Goal: Information Seeking & Learning: Learn about a topic

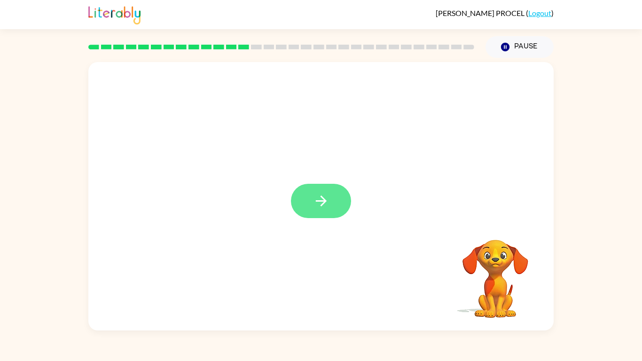
click at [313, 192] on button "button" at bounding box center [321, 201] width 60 height 34
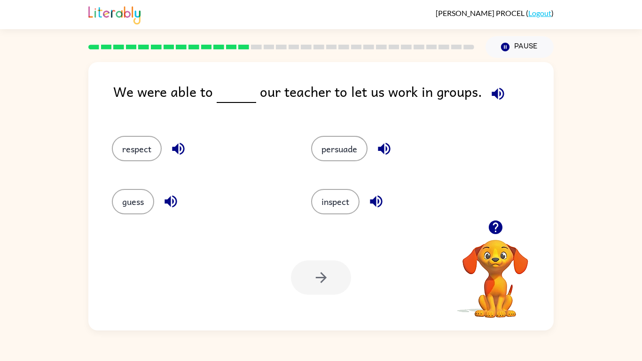
click at [500, 98] on icon "button" at bounding box center [498, 94] width 16 height 16
click at [352, 149] on button "persuade" at bounding box center [339, 148] width 56 height 25
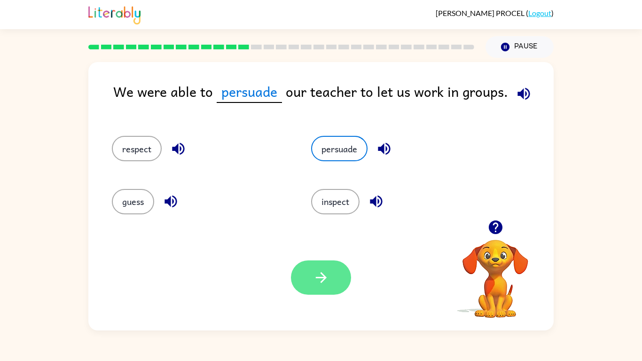
click at [325, 285] on icon "button" at bounding box center [321, 277] width 16 height 16
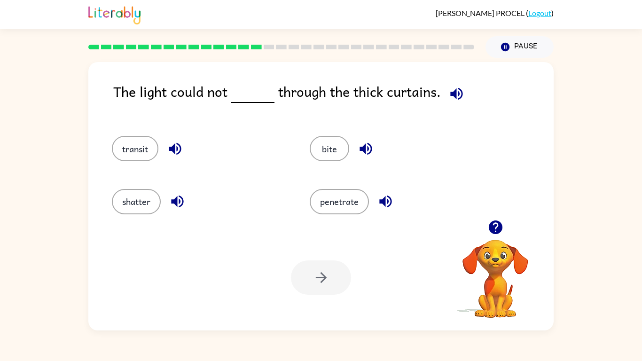
click at [452, 95] on icon "button" at bounding box center [456, 93] width 12 height 12
click at [177, 157] on button "button" at bounding box center [175, 149] width 24 height 24
click at [140, 136] on button "transit" at bounding box center [135, 148] width 47 height 25
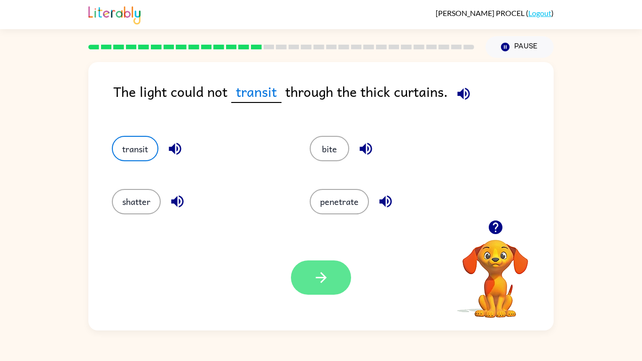
click at [312, 278] on button "button" at bounding box center [321, 277] width 60 height 34
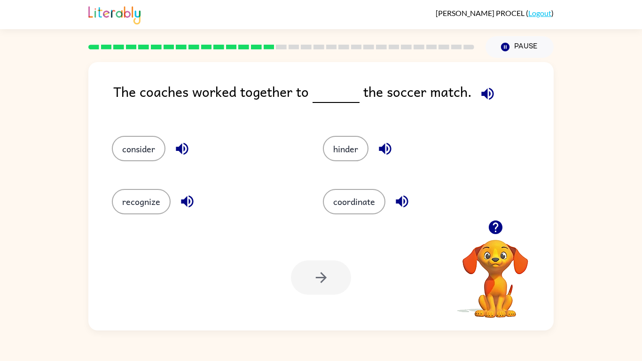
click at [387, 195] on div "coordinate" at bounding box center [417, 201] width 189 height 25
click at [365, 208] on button "coordinate" at bounding box center [354, 201] width 62 height 25
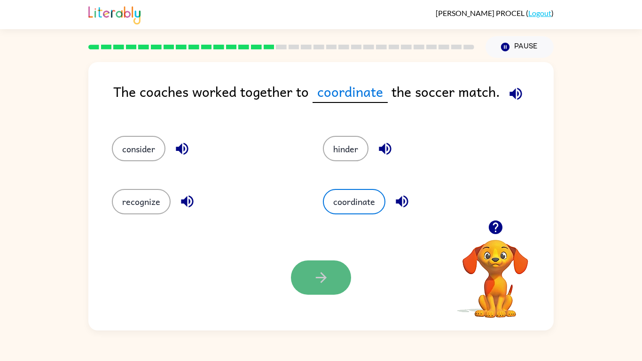
click at [314, 287] on button "button" at bounding box center [321, 277] width 60 height 34
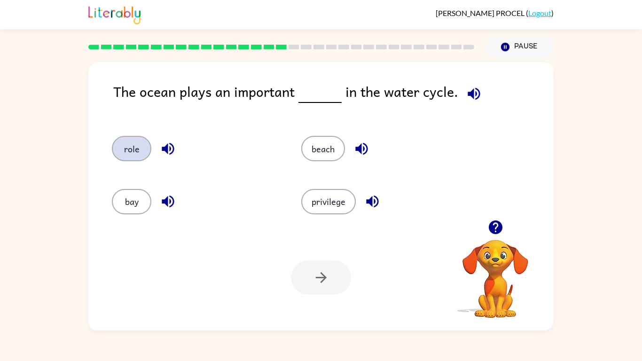
click at [134, 147] on button "role" at bounding box center [131, 148] width 39 height 25
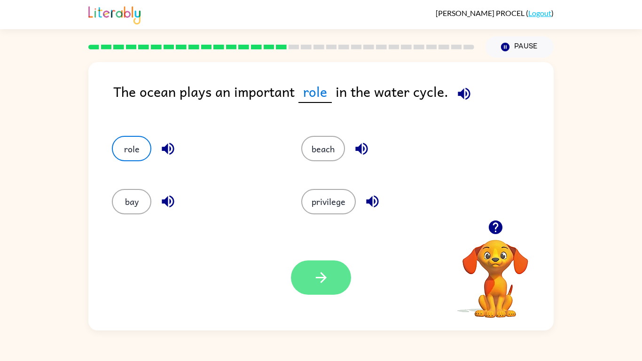
click at [299, 282] on button "button" at bounding box center [321, 277] width 60 height 34
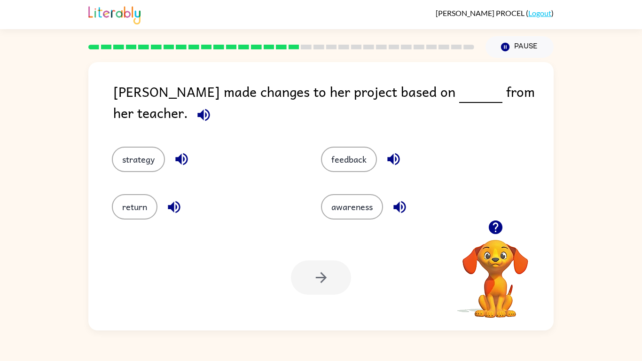
click at [375, 147] on div "feedback" at bounding box center [414, 159] width 187 height 25
click at [367, 147] on button "feedback" at bounding box center [349, 159] width 56 height 25
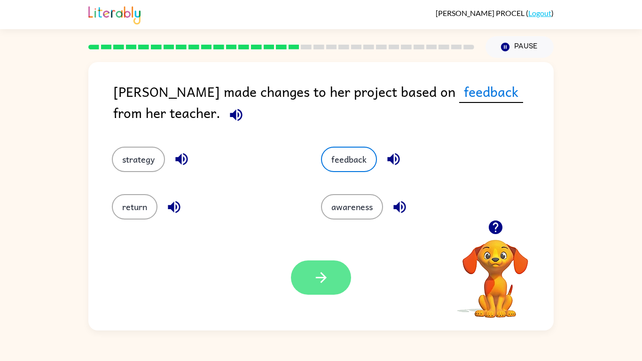
click at [317, 284] on icon "button" at bounding box center [321, 277] width 16 height 16
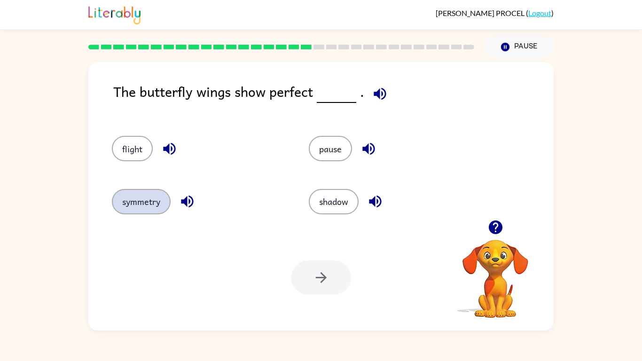
click at [144, 203] on button "symmetry" at bounding box center [141, 201] width 59 height 25
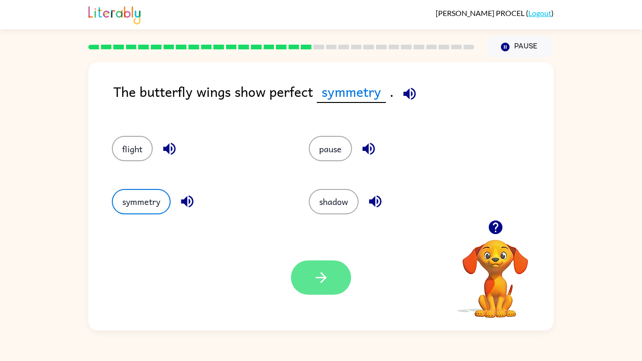
click at [306, 283] on button "button" at bounding box center [321, 277] width 60 height 34
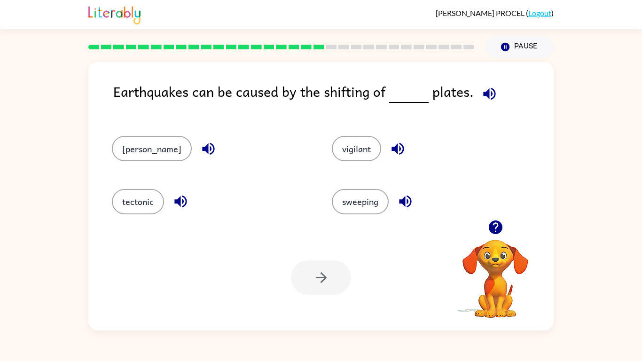
click at [390, 152] on icon "button" at bounding box center [398, 149] width 16 height 16
click at [489, 229] on icon "button" at bounding box center [495, 227] width 14 height 14
click at [489, 232] on icon "button" at bounding box center [495, 227] width 16 height 16
click at [495, 227] on icon "button" at bounding box center [495, 227] width 14 height 14
click at [487, 234] on video "Your browser must support playing .mp4 files to use Literably. Please try using…" at bounding box center [495, 272] width 94 height 94
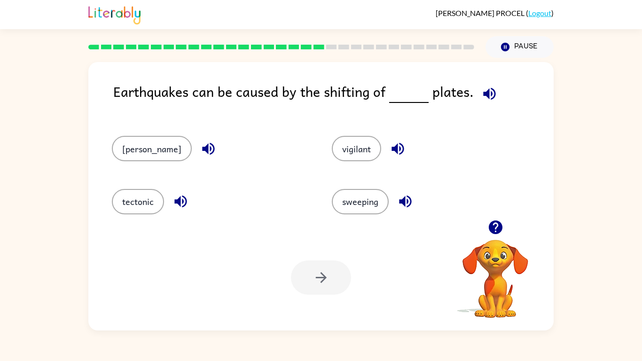
click at [495, 227] on icon "button" at bounding box center [495, 227] width 14 height 14
click at [504, 225] on video "Your browser must support playing .mp4 files to use Literably. Please try using…" at bounding box center [495, 272] width 94 height 94
click at [504, 220] on div "sandy vigilant tectonic sweeping" at bounding box center [321, 171] width 446 height 98
click at [505, 217] on div "sandy vigilant tectonic sweeping" at bounding box center [321, 171] width 446 height 98
click at [502, 227] on video "Your browser must support playing .mp4 files to use Literably. Please try using…" at bounding box center [495, 272] width 94 height 94
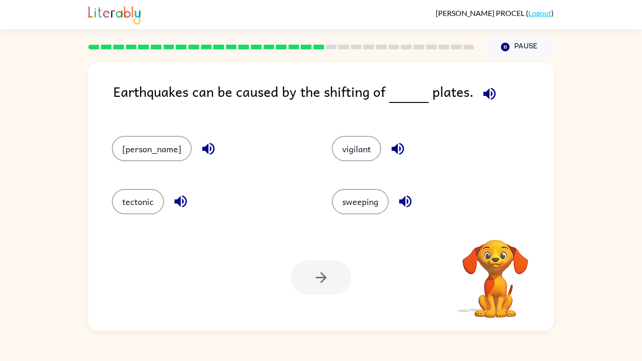
click at [507, 231] on video "Your browser must support playing .mp4 files to use Literably. Please try using…" at bounding box center [495, 272] width 94 height 94
click at [510, 239] on div at bounding box center [495, 239] width 94 height 0
click at [496, 232] on icon "button" at bounding box center [495, 227] width 14 height 14
click at [501, 232] on icon "button" at bounding box center [495, 227] width 16 height 16
click at [487, 228] on icon "button" at bounding box center [495, 227] width 16 height 16
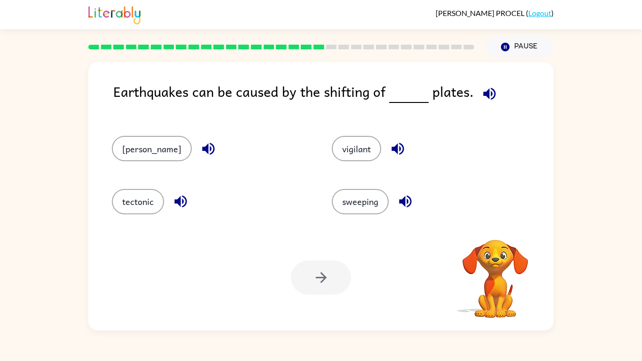
click at [501, 229] on video "Your browser must support playing .mp4 files to use Literably. Please try using…" at bounding box center [495, 272] width 94 height 94
click at [501, 229] on icon "button" at bounding box center [495, 227] width 14 height 14
click at [501, 229] on video "Your browser must support playing .mp4 files to use Literably. Please try using…" at bounding box center [495, 272] width 94 height 94
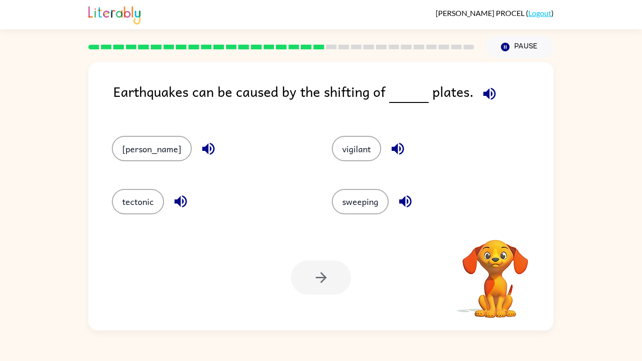
click at [501, 229] on video "Your browser must support playing .mp4 files to use Literably. Please try using…" at bounding box center [495, 272] width 94 height 94
click at [501, 228] on video "Your browser must support playing .mp4 files to use Literably. Please try using…" at bounding box center [495, 272] width 94 height 94
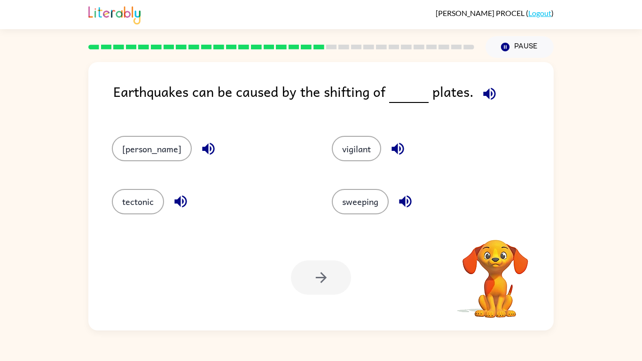
click at [501, 228] on video "Your browser must support playing .mp4 files to use Literably. Please try using…" at bounding box center [495, 272] width 94 height 94
click at [501, 228] on icon "button" at bounding box center [495, 227] width 14 height 14
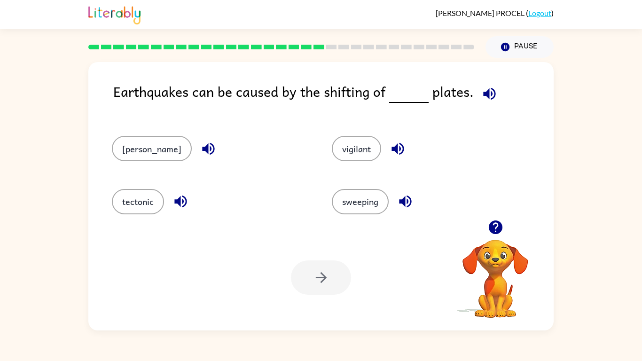
click at [501, 228] on icon "button" at bounding box center [495, 227] width 14 height 14
click at [492, 221] on icon "button" at bounding box center [495, 227] width 14 height 14
click at [492, 221] on div "sweeping" at bounding box center [424, 197] width 220 height 53
click at [492, 221] on icon "button" at bounding box center [495, 227] width 14 height 14
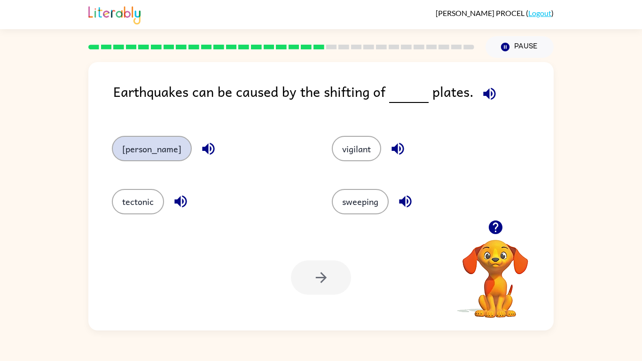
click at [143, 147] on button "sandy" at bounding box center [152, 148] width 80 height 25
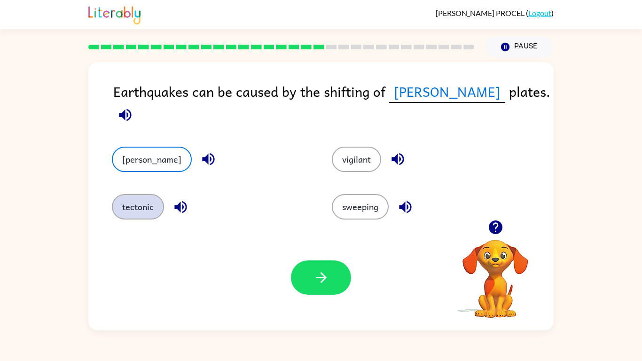
click at [147, 207] on button "tectonic" at bounding box center [138, 206] width 52 height 25
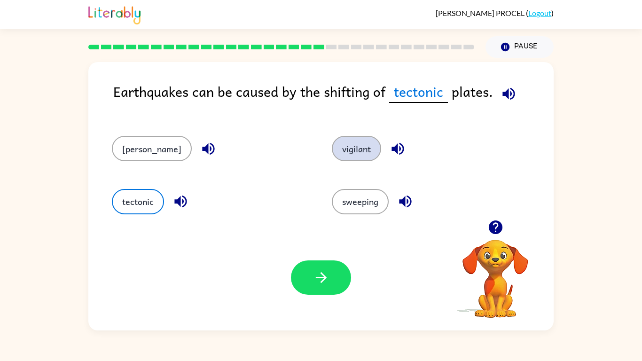
click at [346, 156] on button "vigilant" at bounding box center [356, 148] width 49 height 25
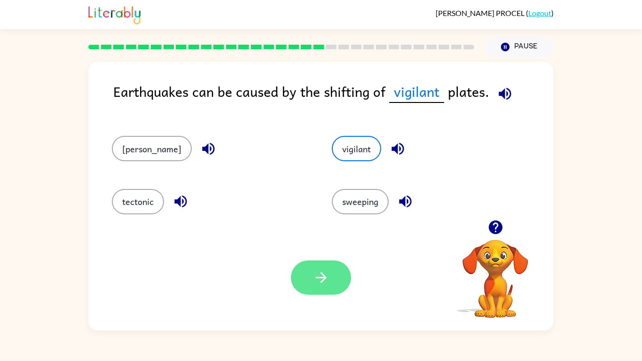
click at [302, 282] on button "button" at bounding box center [321, 277] width 60 height 34
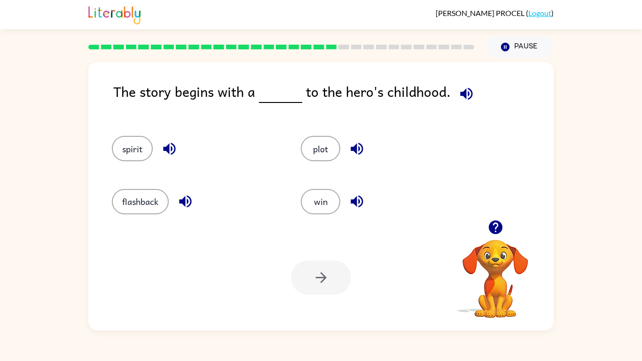
click at [468, 93] on icon "button" at bounding box center [466, 93] width 12 height 12
click at [313, 154] on button "plot" at bounding box center [320, 148] width 39 height 25
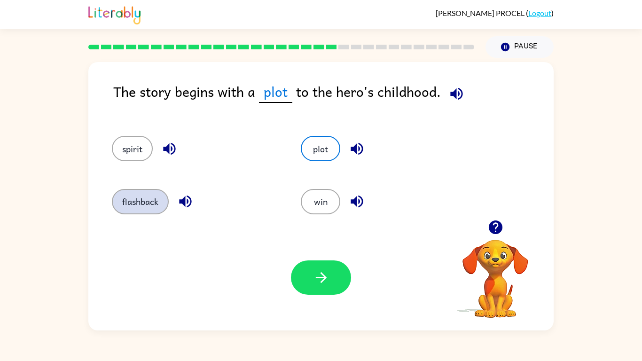
click at [152, 205] on button "flashback" at bounding box center [140, 201] width 57 height 25
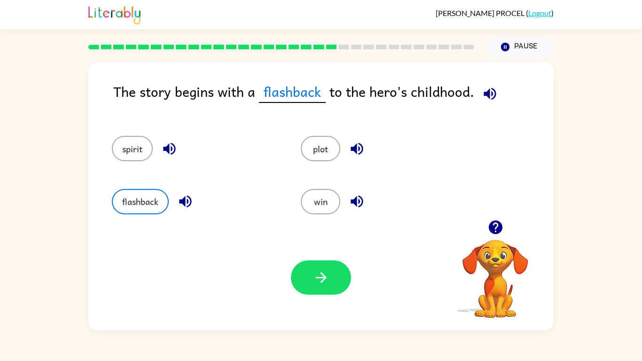
click at [301, 153] on div "plot" at bounding box center [384, 148] width 167 height 25
click at [314, 147] on button "plot" at bounding box center [320, 148] width 39 height 25
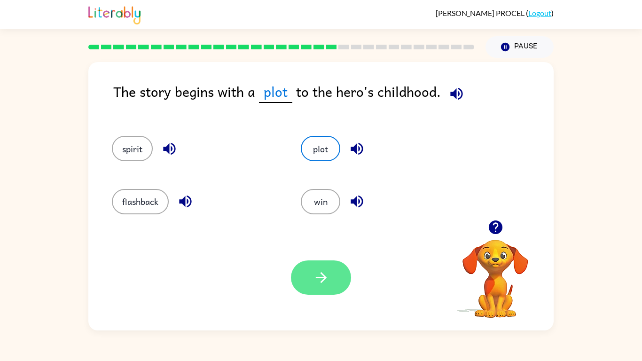
click at [309, 288] on button "button" at bounding box center [321, 277] width 60 height 34
click at [309, 288] on div at bounding box center [321, 277] width 60 height 34
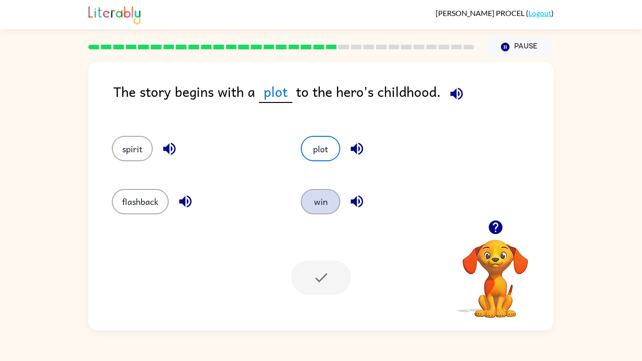
click at [322, 197] on button "win" at bounding box center [320, 201] width 39 height 25
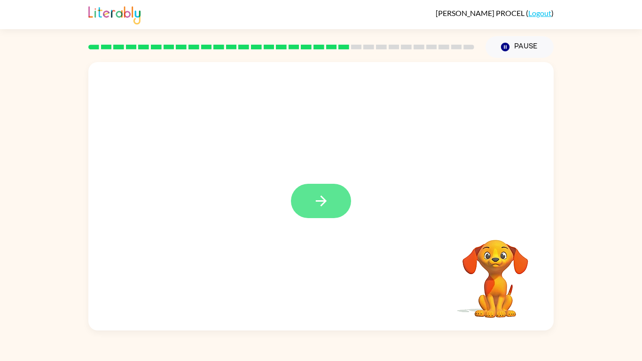
click at [323, 210] on button "button" at bounding box center [321, 201] width 60 height 34
click at [328, 208] on div at bounding box center [321, 201] width 60 height 34
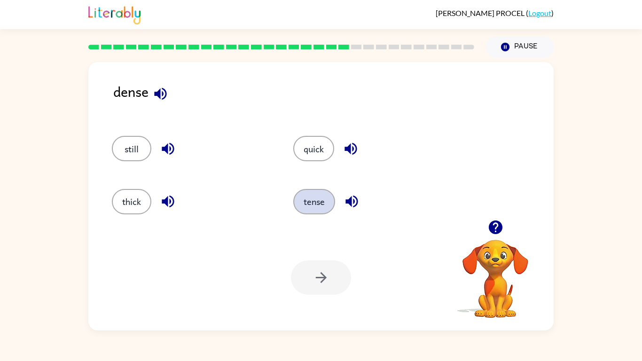
click at [312, 206] on button "tense" at bounding box center [314, 201] width 42 height 25
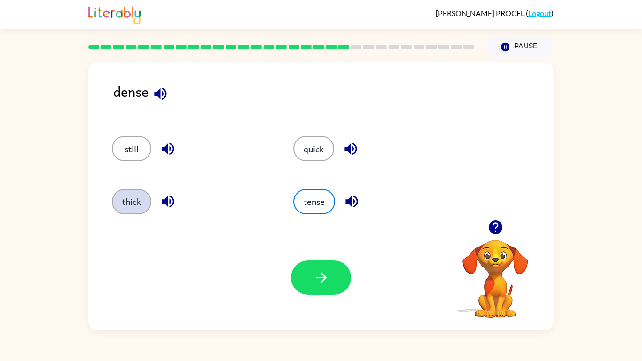
click at [118, 206] on button "thick" at bounding box center [131, 201] width 39 height 25
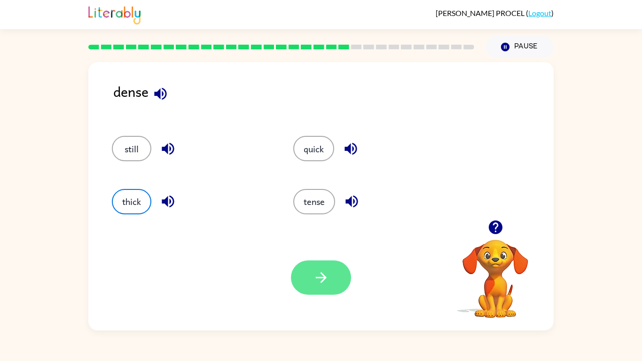
click at [314, 292] on button "button" at bounding box center [321, 277] width 60 height 34
click at [351, 148] on icon "button" at bounding box center [351, 149] width 16 height 16
click at [494, 231] on icon "button" at bounding box center [495, 227] width 14 height 14
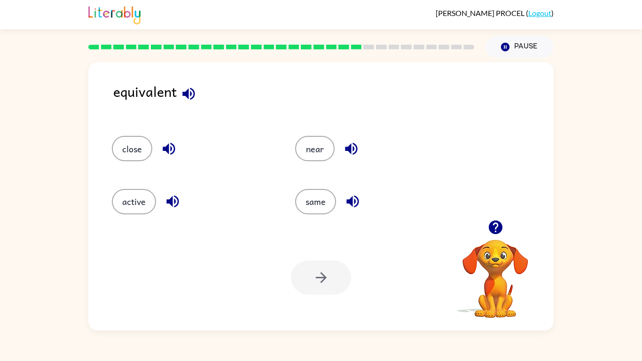
click at [342, 203] on button "button" at bounding box center [353, 201] width 24 height 24
click at [324, 198] on button "same" at bounding box center [315, 201] width 41 height 25
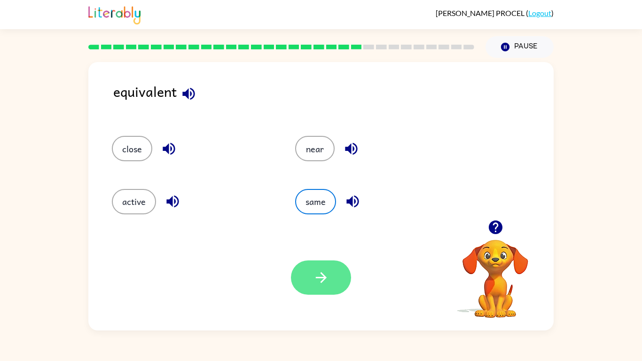
click at [329, 285] on icon "button" at bounding box center [321, 277] width 16 height 16
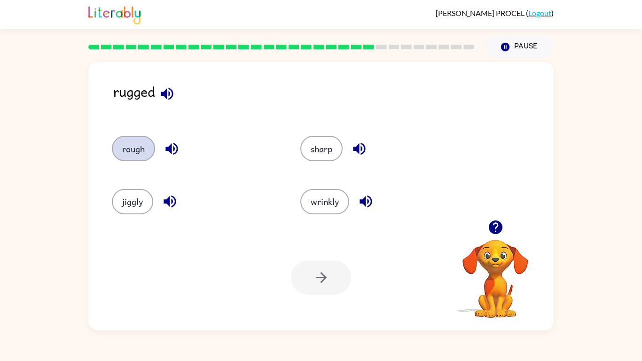
click at [124, 143] on button "rough" at bounding box center [133, 148] width 43 height 25
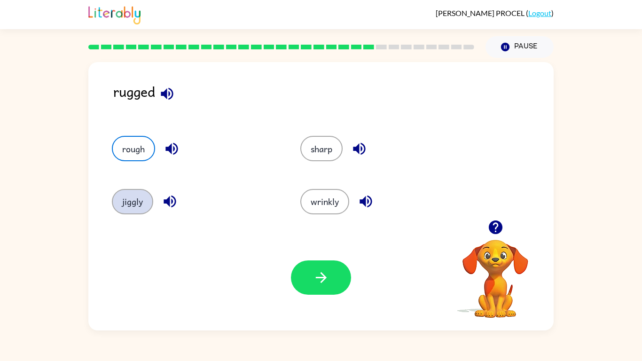
click at [152, 205] on button "jiggly" at bounding box center [132, 201] width 41 height 25
click at [330, 222] on div "wrinkly" at bounding box center [376, 197] width 188 height 53
click at [340, 209] on button "wrinkly" at bounding box center [324, 201] width 49 height 25
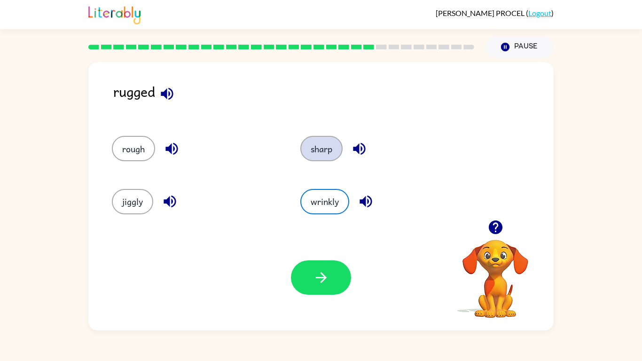
click at [327, 151] on button "sharp" at bounding box center [321, 148] width 42 height 25
click at [137, 155] on button "rough" at bounding box center [133, 148] width 43 height 25
click at [331, 147] on button "sharp" at bounding box center [321, 148] width 42 height 25
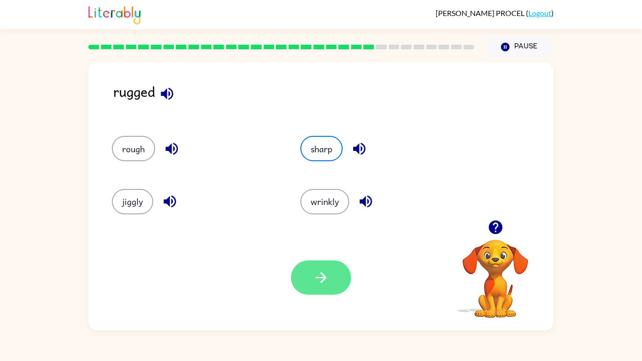
click at [322, 280] on icon "button" at bounding box center [321, 277] width 16 height 16
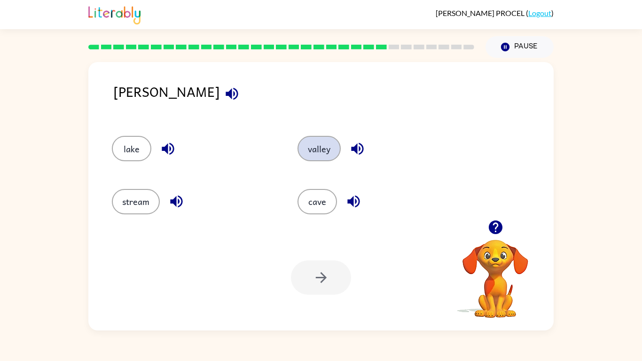
click at [328, 161] on button "valley" at bounding box center [318, 148] width 43 height 25
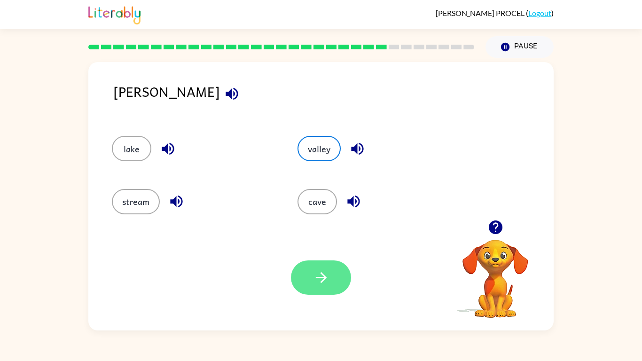
click at [341, 273] on button "button" at bounding box center [321, 277] width 60 height 34
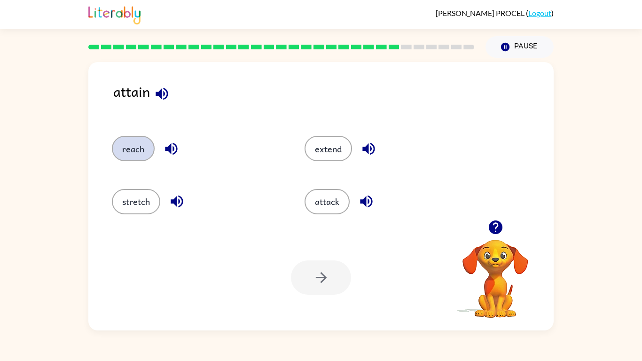
click at [151, 141] on button "reach" at bounding box center [133, 148] width 43 height 25
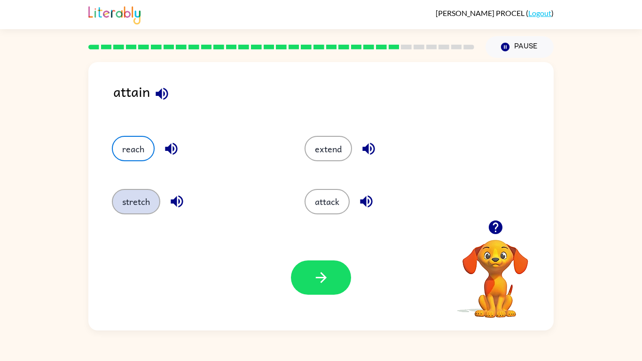
click at [128, 193] on button "stretch" at bounding box center [136, 201] width 48 height 25
click at [322, 203] on button "attack" at bounding box center [327, 201] width 45 height 25
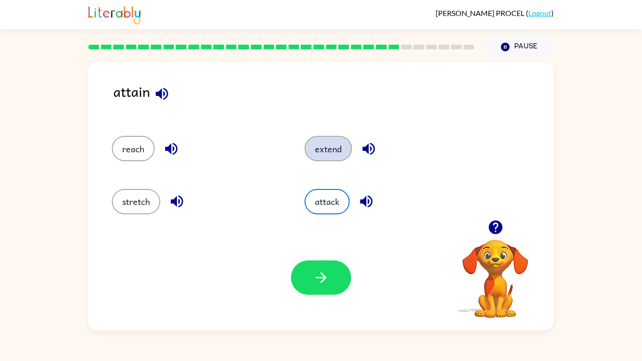
click at [321, 144] on button "extend" at bounding box center [328, 148] width 47 height 25
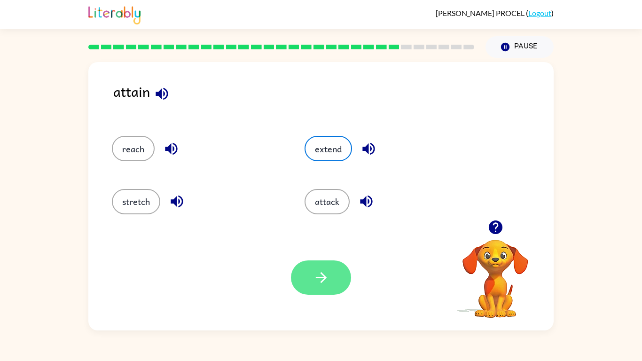
click at [308, 287] on button "button" at bounding box center [321, 277] width 60 height 34
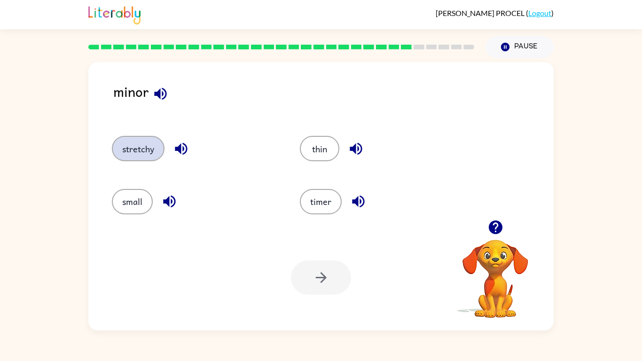
click at [123, 146] on button "stretchy" at bounding box center [138, 148] width 53 height 25
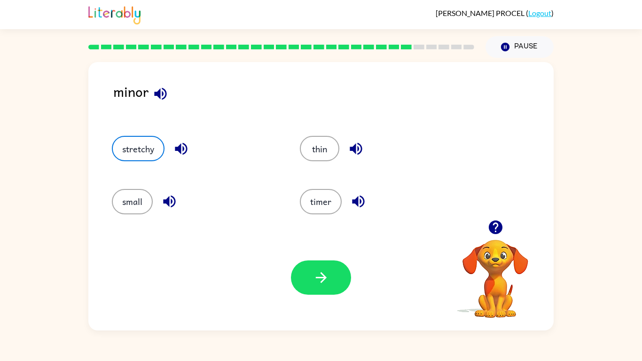
click at [156, 102] on button "button" at bounding box center [160, 94] width 24 height 24
click at [321, 151] on button "thin" at bounding box center [319, 148] width 39 height 25
click at [124, 156] on button "stretchy" at bounding box center [138, 148] width 53 height 25
click at [114, 203] on button "small" at bounding box center [132, 201] width 41 height 25
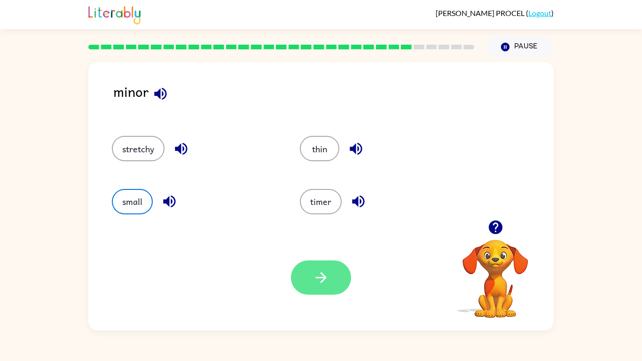
click at [320, 274] on icon "button" at bounding box center [321, 277] width 16 height 16
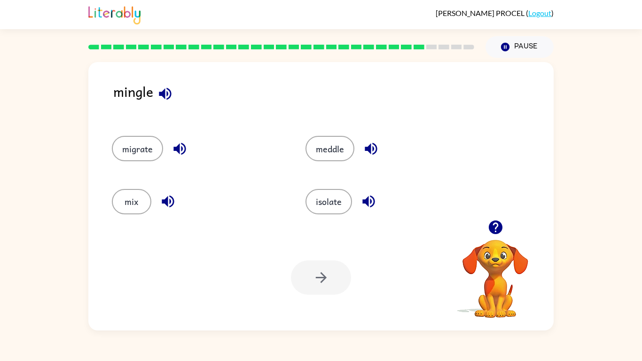
click at [160, 99] on icon "button" at bounding box center [165, 94] width 16 height 16
click at [139, 198] on button "mix" at bounding box center [131, 201] width 39 height 25
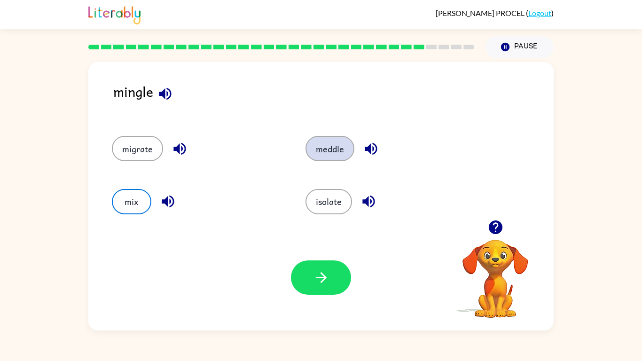
click at [335, 148] on button "meddle" at bounding box center [329, 148] width 49 height 25
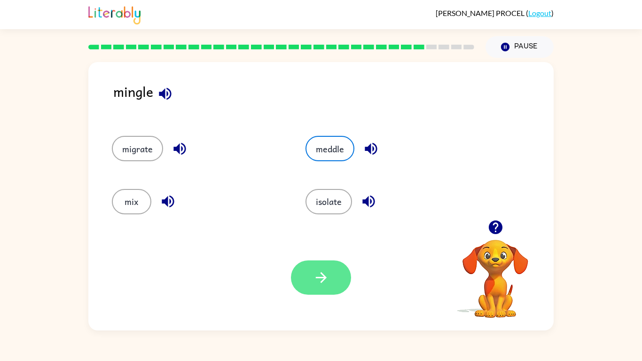
click at [321, 278] on icon "button" at bounding box center [320, 277] width 11 height 11
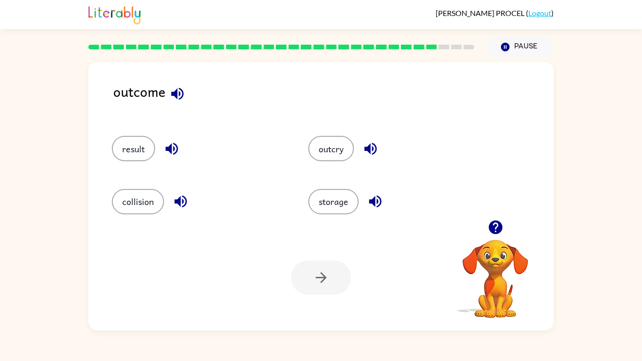
click at [182, 92] on icon "button" at bounding box center [177, 93] width 12 height 12
click at [136, 189] on button "collision" at bounding box center [138, 201] width 52 height 25
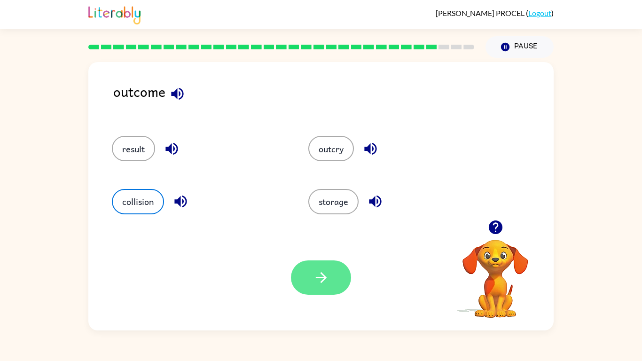
click at [338, 282] on button "button" at bounding box center [321, 277] width 60 height 34
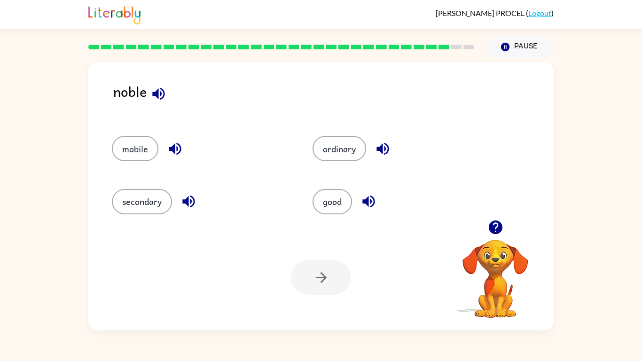
click at [161, 89] on icon "button" at bounding box center [158, 93] width 12 height 12
click at [118, 202] on button "secondary" at bounding box center [142, 201] width 60 height 25
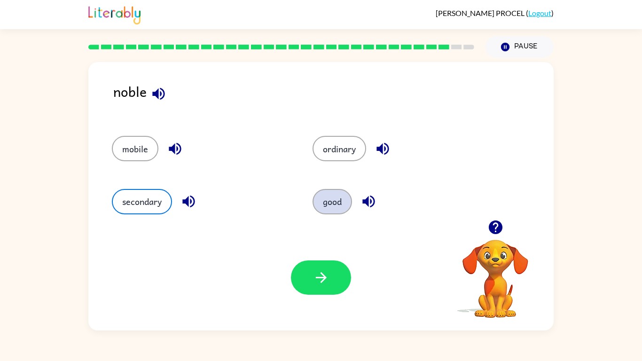
click at [341, 205] on button "good" at bounding box center [331, 201] width 39 height 25
click at [156, 201] on button "secondary" at bounding box center [142, 201] width 60 height 25
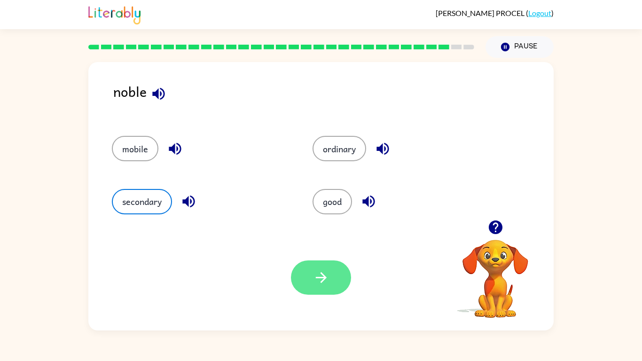
click at [320, 293] on button "button" at bounding box center [321, 277] width 60 height 34
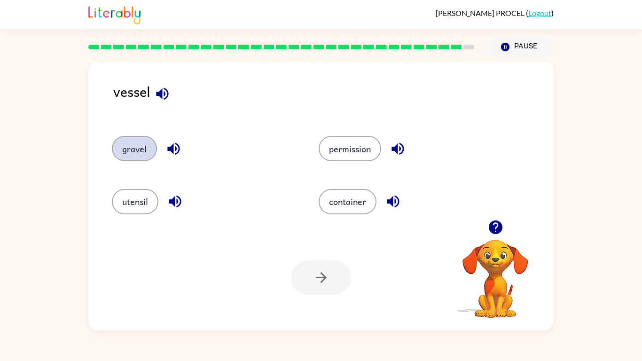
click at [155, 144] on button "gravel" at bounding box center [134, 148] width 45 height 25
click at [144, 154] on button "gravel" at bounding box center [134, 148] width 45 height 25
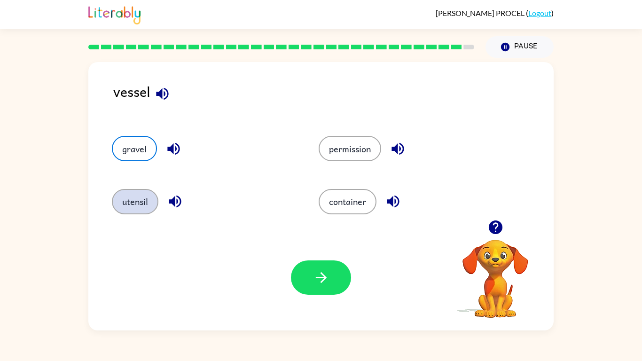
click at [141, 203] on button "utensil" at bounding box center [135, 201] width 47 height 25
click at [161, 97] on icon "button" at bounding box center [162, 93] width 12 height 12
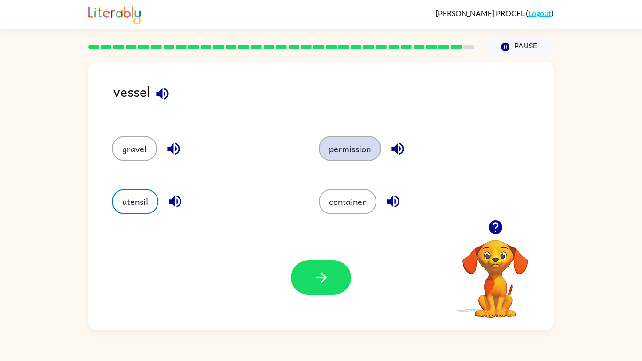
click at [356, 143] on button "permission" at bounding box center [350, 148] width 62 height 25
click at [139, 200] on button "utensil" at bounding box center [135, 201] width 47 height 25
click at [131, 149] on button "gravel" at bounding box center [134, 148] width 45 height 25
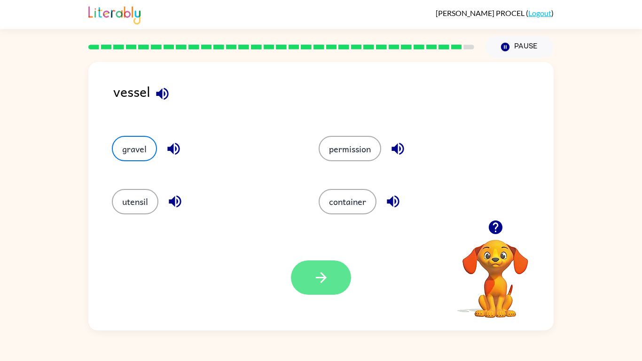
click at [326, 285] on icon "button" at bounding box center [321, 277] width 16 height 16
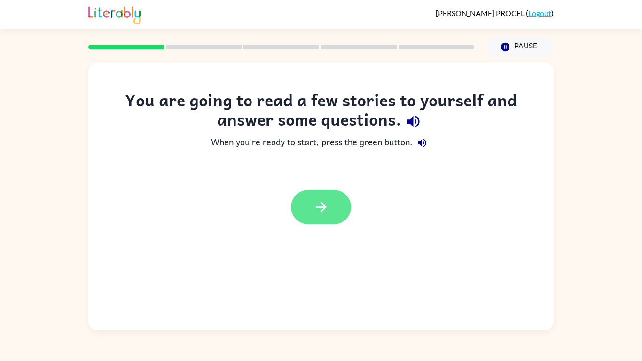
click at [332, 213] on button "button" at bounding box center [321, 207] width 60 height 34
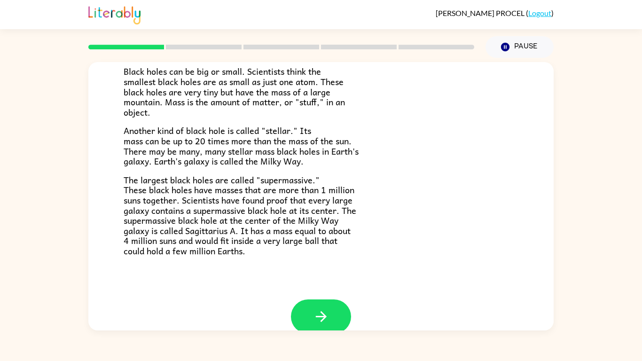
scroll to position [198, 0]
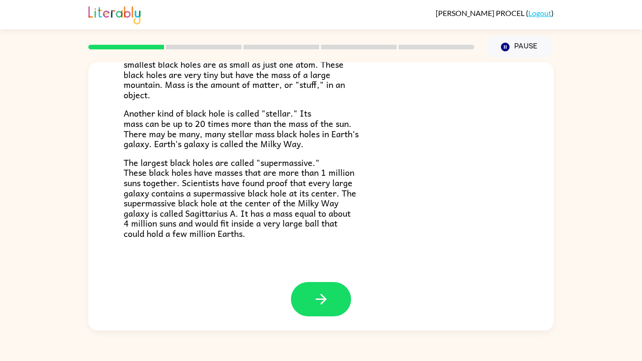
click at [63, 181] on div "Black Holes A black hole is a place in space where gravity pulls so much that e…" at bounding box center [321, 194] width 642 height 273
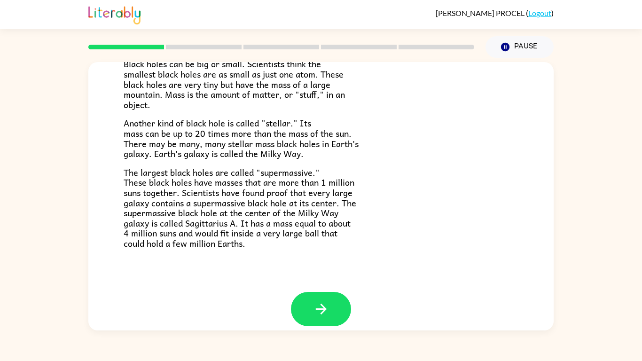
scroll to position [182, 0]
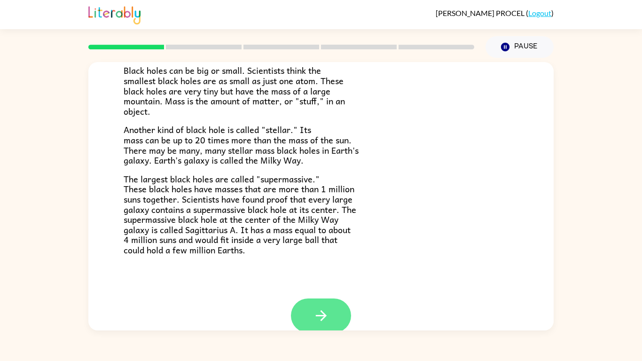
click at [298, 318] on button "button" at bounding box center [321, 315] width 60 height 34
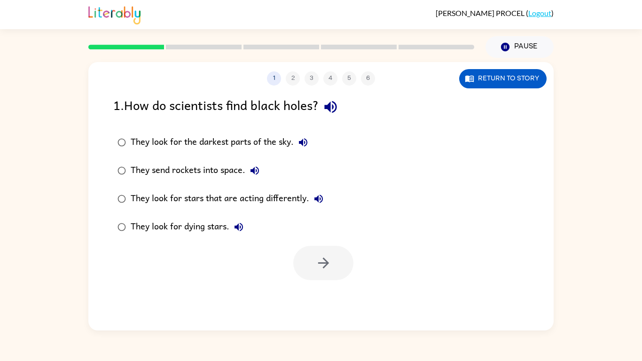
scroll to position [0, 0]
click at [148, 228] on div "They look for dying stars." at bounding box center [189, 227] width 117 height 19
click at [328, 289] on div "1 2 3 4 5 6 Return to story 1 . How do scientists find black holes? They look f…" at bounding box center [320, 196] width 465 height 268
click at [304, 265] on button "button" at bounding box center [323, 263] width 60 height 34
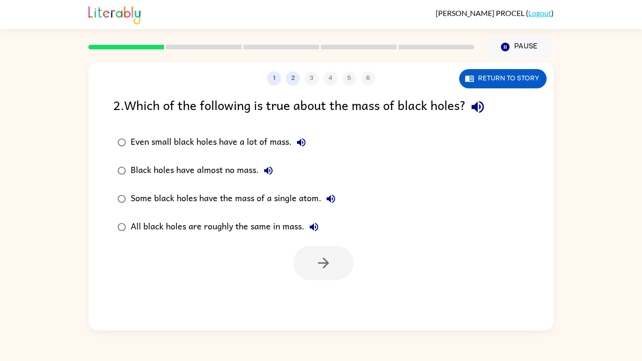
click at [239, 141] on div "Even small black holes have a lot of mass." at bounding box center [221, 142] width 180 height 19
click at [327, 253] on button "button" at bounding box center [323, 263] width 60 height 34
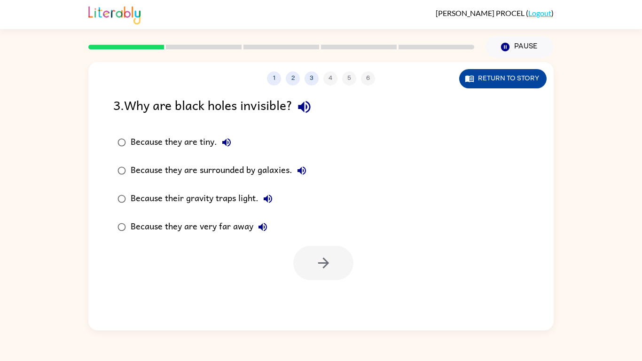
click at [501, 82] on button "Return to story" at bounding box center [502, 78] width 87 height 19
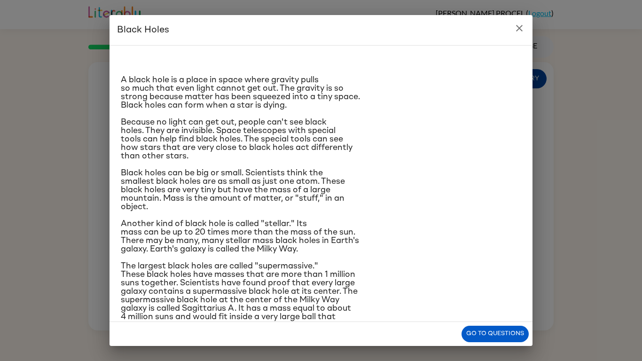
scroll to position [24, 0]
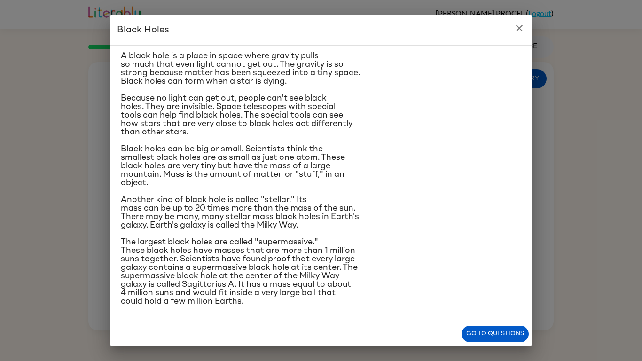
click at [524, 36] on button "close" at bounding box center [519, 28] width 19 height 19
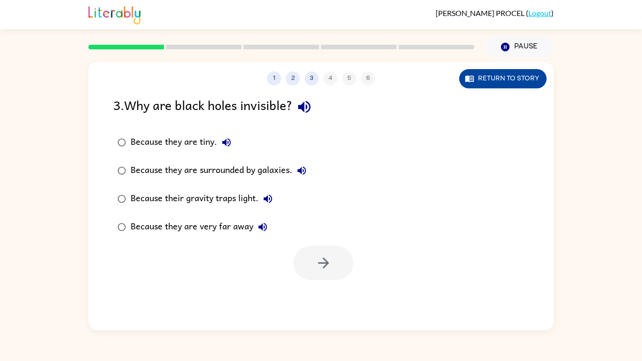
click at [501, 86] on button "Return to story" at bounding box center [502, 78] width 87 height 19
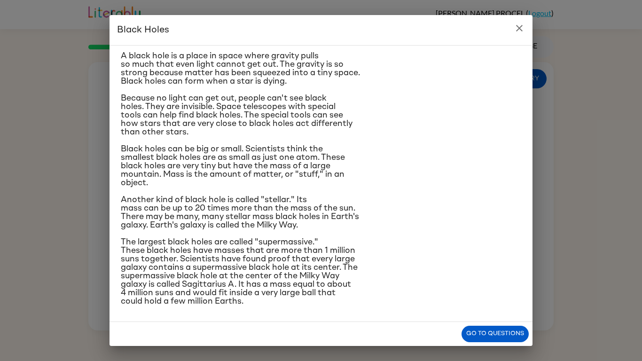
click at [518, 43] on h2 "Black Holes" at bounding box center [320, 30] width 423 height 30
click at [520, 30] on icon "close" at bounding box center [519, 28] width 7 height 7
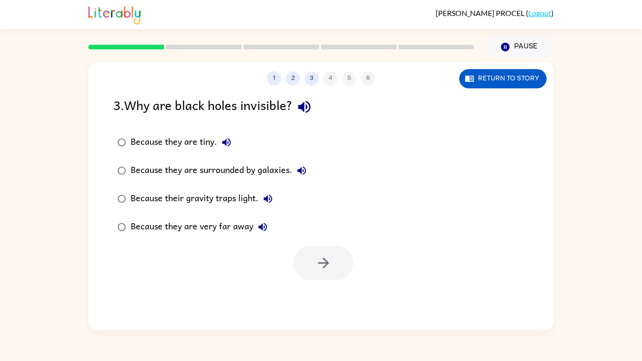
click at [151, 175] on div "Because they are surrounded by galaxies." at bounding box center [221, 170] width 180 height 19
click at [124, 211] on label "Because their gravity traps light." at bounding box center [212, 199] width 208 height 28
click at [330, 261] on icon "button" at bounding box center [323, 263] width 16 height 16
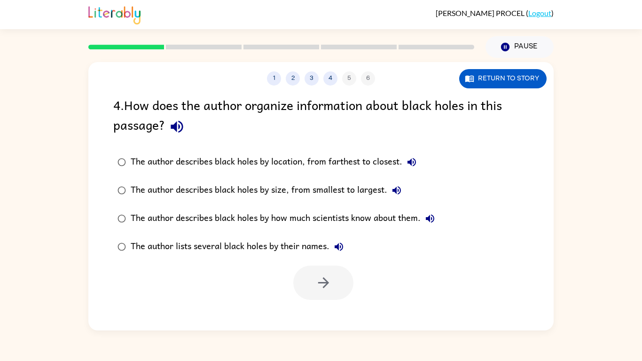
click at [180, 130] on icon "button" at bounding box center [177, 126] width 16 height 16
click at [175, 125] on icon "button" at bounding box center [177, 127] width 12 height 12
click at [184, 124] on icon "button" at bounding box center [177, 126] width 16 height 16
click at [144, 163] on div "The author describes black holes by location, from farthest to closest." at bounding box center [276, 162] width 290 height 19
click at [309, 282] on button "button" at bounding box center [323, 283] width 60 height 34
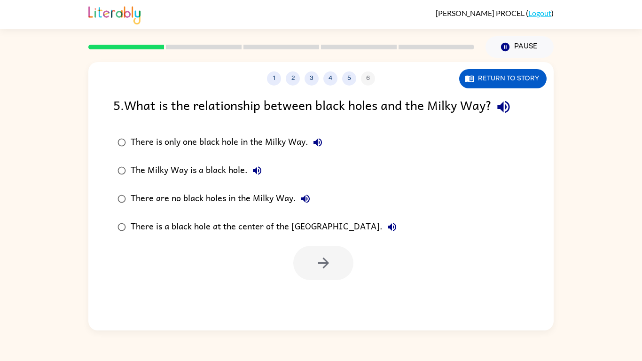
click at [315, 140] on icon "button" at bounding box center [317, 142] width 11 height 11
click at [310, 229] on div "There is a black hole at the center of the Milky Way." at bounding box center [266, 227] width 271 height 19
click at [327, 276] on button "button" at bounding box center [323, 263] width 60 height 34
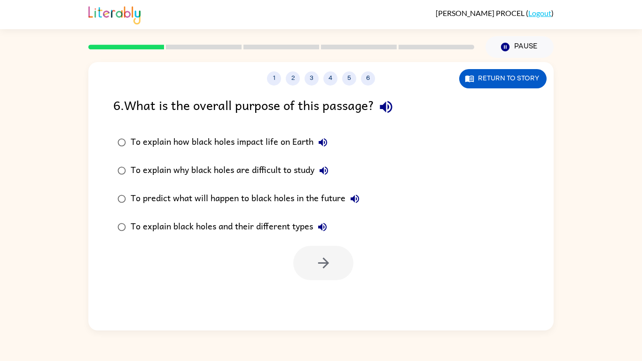
click at [148, 147] on div "To explain how black holes impact life on Earth" at bounding box center [232, 142] width 202 height 19
click at [144, 230] on div "To explain black holes and their different types" at bounding box center [231, 227] width 201 height 19
click at [319, 263] on icon "button" at bounding box center [323, 263] width 11 height 11
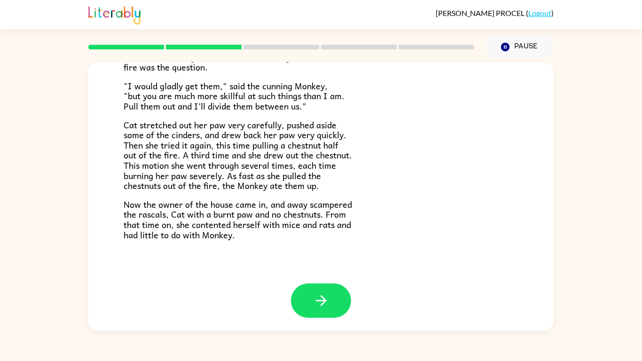
scroll to position [158, 0]
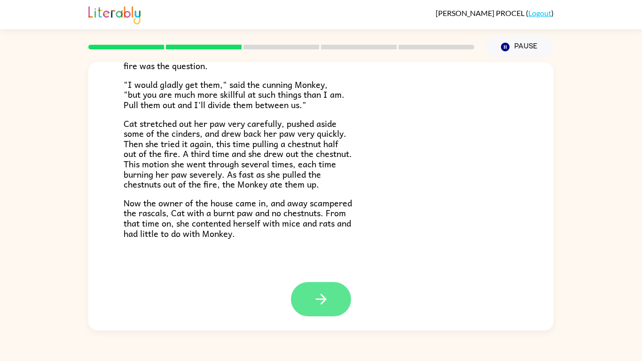
click at [320, 302] on icon "button" at bounding box center [321, 299] width 16 height 16
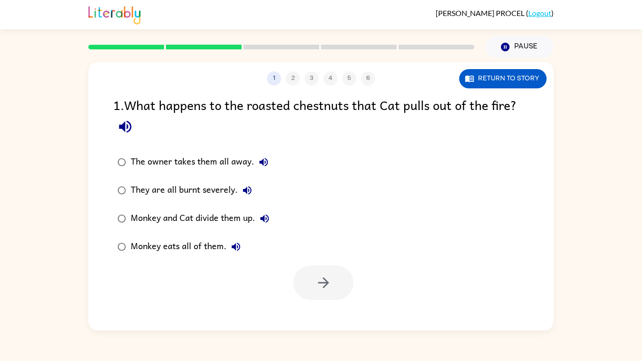
scroll to position [0, 0]
click at [522, 77] on button "Return to story" at bounding box center [502, 78] width 87 height 19
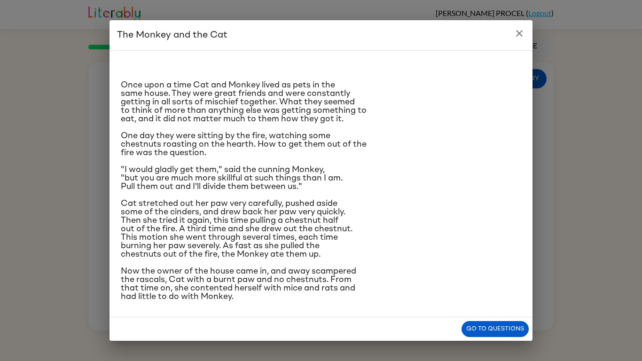
click at [519, 28] on icon "close" at bounding box center [519, 33] width 11 height 11
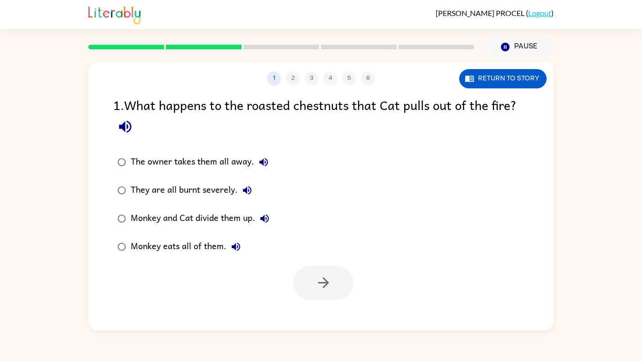
click at [176, 222] on div "Monkey and Cat divide them up." at bounding box center [202, 218] width 143 height 19
click at [329, 299] on button "button" at bounding box center [323, 283] width 60 height 34
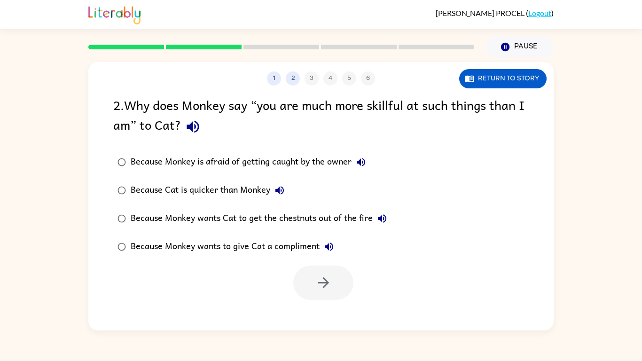
click at [199, 129] on icon "button" at bounding box center [193, 127] width 12 height 12
click at [334, 173] on label "Because Monkey is afraid of getting caught by the owner" at bounding box center [252, 162] width 288 height 28
click at [250, 188] on div "Because Cat is quicker than Monkey" at bounding box center [210, 190] width 158 height 19
click at [305, 289] on button "button" at bounding box center [323, 283] width 60 height 34
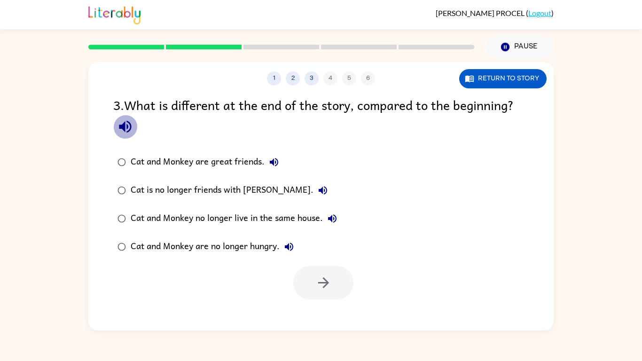
click at [131, 127] on icon "button" at bounding box center [125, 127] width 12 height 12
click at [265, 160] on button "Cat and Monkey are great friends." at bounding box center [274, 162] width 19 height 19
click at [238, 175] on label "Cat and Monkey are great friends." at bounding box center [227, 162] width 238 height 28
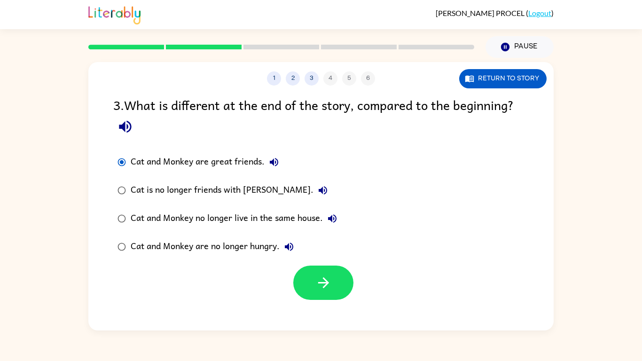
click at [243, 245] on div "Cat and Monkey are no longer hungry." at bounding box center [215, 246] width 168 height 19
click at [458, 101] on div "3 . What is different at the end of the story, compared to the beginning?" at bounding box center [320, 117] width 415 height 44
click at [476, 87] on button "Return to story" at bounding box center [502, 78] width 87 height 19
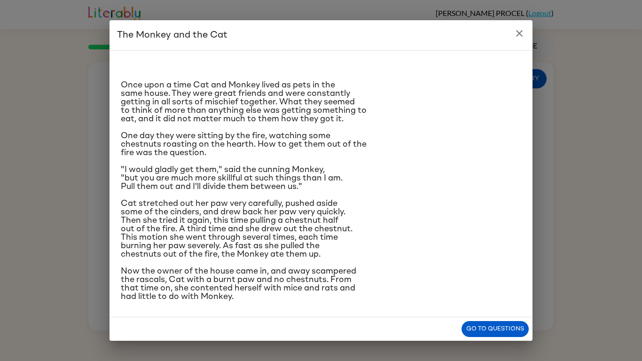
click at [517, 33] on icon "close" at bounding box center [519, 33] width 11 height 11
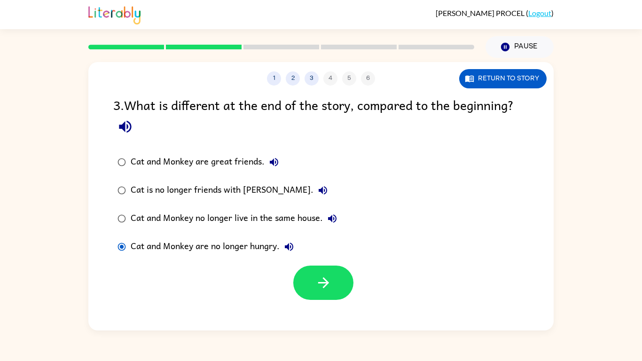
click at [176, 221] on div "Cat and Monkey no longer live in the same house." at bounding box center [236, 218] width 211 height 19
click at [297, 286] on button "button" at bounding box center [323, 283] width 60 height 34
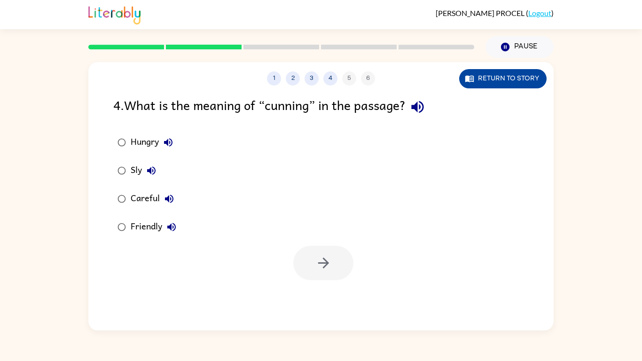
click at [502, 84] on button "Return to story" at bounding box center [502, 78] width 87 height 19
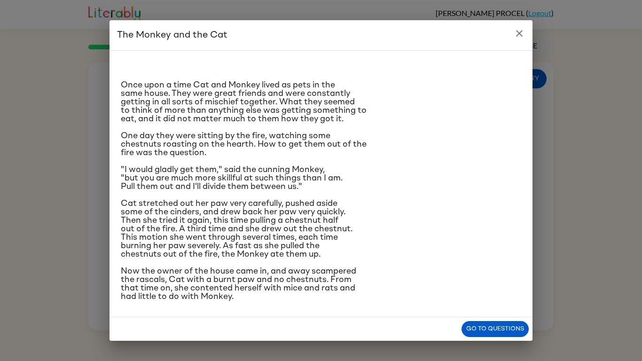
click at [525, 30] on button "close" at bounding box center [519, 33] width 19 height 19
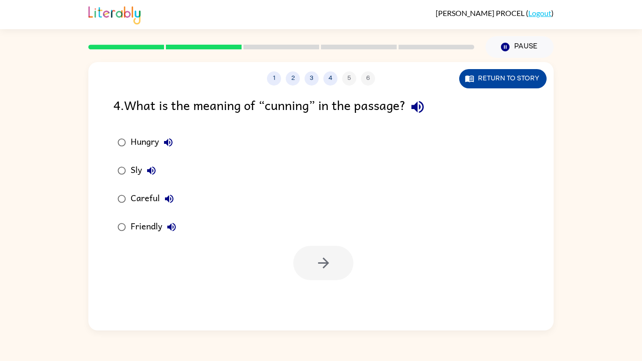
click at [484, 87] on button "Return to story" at bounding box center [502, 78] width 87 height 19
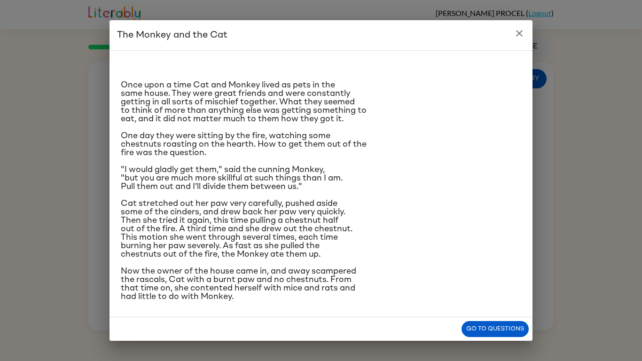
click at [514, 29] on icon "close" at bounding box center [519, 33] width 11 height 11
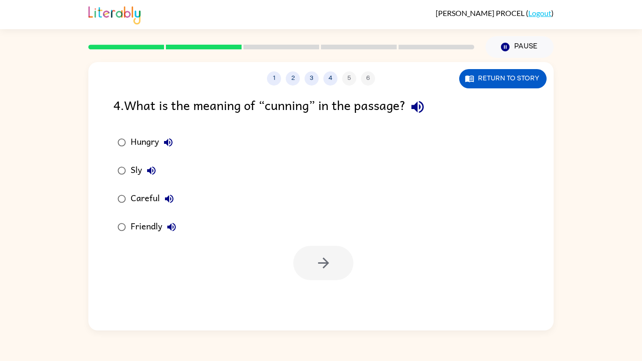
click at [137, 147] on div "Hungry" at bounding box center [154, 142] width 47 height 19
click at [343, 270] on button "button" at bounding box center [323, 263] width 60 height 34
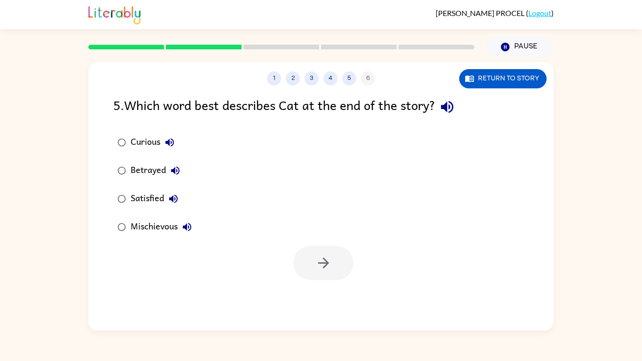
click at [114, 102] on div "5 . Which word best describes Cat at the end of the story?" at bounding box center [320, 107] width 415 height 24
click at [451, 102] on icon "button" at bounding box center [447, 107] width 16 height 16
click at [141, 175] on div "Betrayed" at bounding box center [158, 170] width 54 height 19
click at [180, 218] on div "Mischievous" at bounding box center [164, 227] width 66 height 19
click at [314, 260] on button "button" at bounding box center [323, 263] width 60 height 34
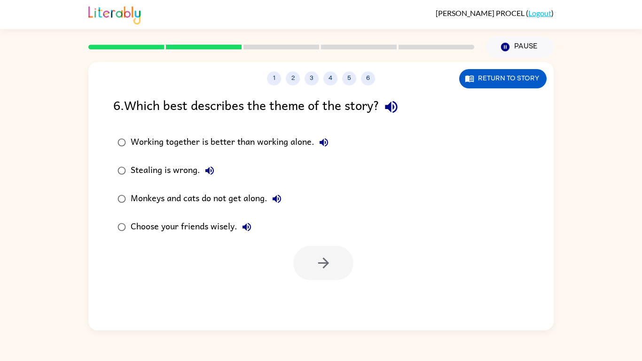
click at [330, 144] on button "Working together is better than working alone." at bounding box center [323, 142] width 19 height 19
click at [244, 240] on label "Choose your friends wisely." at bounding box center [223, 227] width 230 height 28
click at [192, 175] on div "Stealing is wrong." at bounding box center [175, 170] width 88 height 19
click at [225, 234] on div "Choose your friends wisely." at bounding box center [193, 227] width 125 height 19
click at [190, 173] on div "Stealing is wrong." at bounding box center [175, 170] width 88 height 19
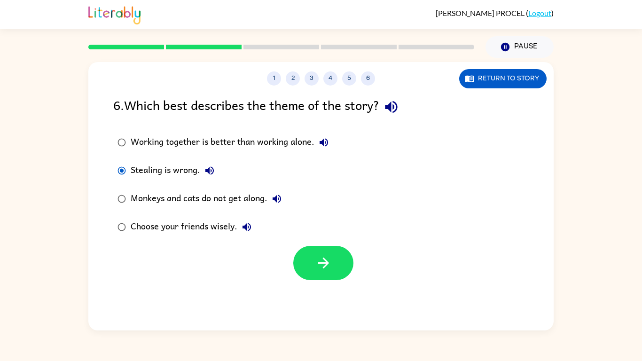
click at [190, 234] on div "Choose your friends wisely." at bounding box center [193, 227] width 125 height 19
click at [187, 161] on div "Stealing is wrong." at bounding box center [175, 170] width 88 height 19
click at [190, 238] on label "Choose your friends wisely." at bounding box center [223, 227] width 230 height 28
click at [180, 167] on div "Stealing is wrong." at bounding box center [175, 170] width 88 height 19
click at [470, 87] on button "Return to story" at bounding box center [502, 78] width 87 height 19
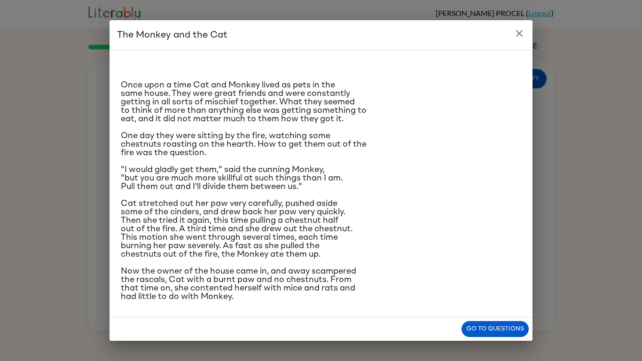
click at [431, 152] on p "One day they were sitting by the fire, watching some chestnuts roasting on the …" at bounding box center [321, 144] width 400 height 25
click at [523, 36] on icon "close" at bounding box center [519, 33] width 11 height 11
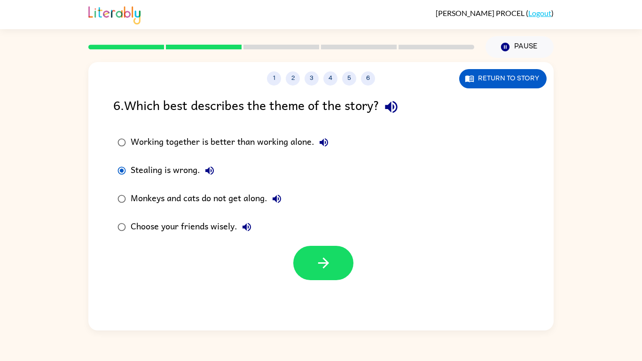
click at [289, 129] on label "Working together is better than working alone." at bounding box center [223, 142] width 230 height 28
click at [227, 201] on div "Monkeys and cats do not get along." at bounding box center [209, 198] width 156 height 19
click at [226, 178] on label "Stealing is wrong." at bounding box center [223, 170] width 230 height 28
click at [187, 234] on div "Choose your friends wisely." at bounding box center [193, 227] width 125 height 19
click at [359, 270] on div at bounding box center [320, 260] width 465 height 39
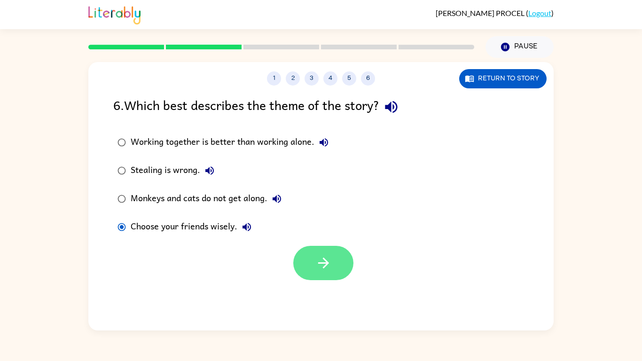
click at [333, 263] on button "button" at bounding box center [323, 263] width 60 height 34
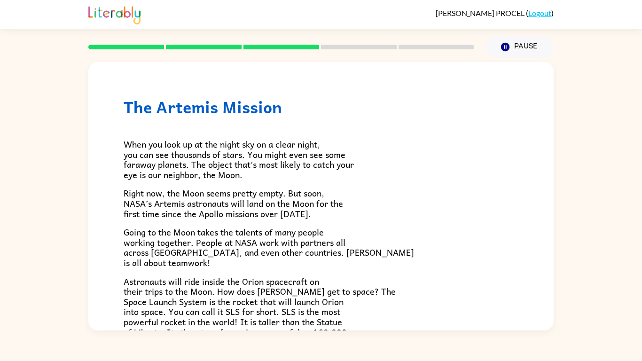
click at [141, 108] on h1 "The Artemis Mission" at bounding box center [321, 106] width 395 height 19
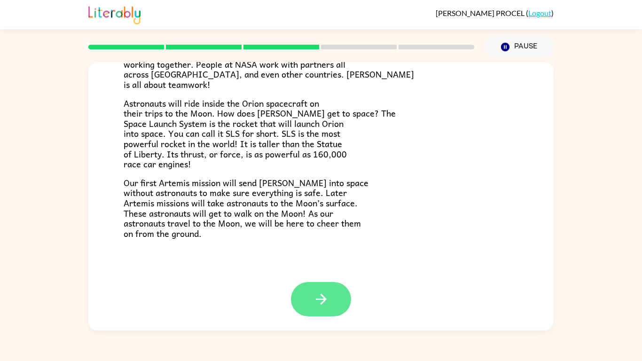
click at [333, 301] on button "button" at bounding box center [321, 299] width 60 height 34
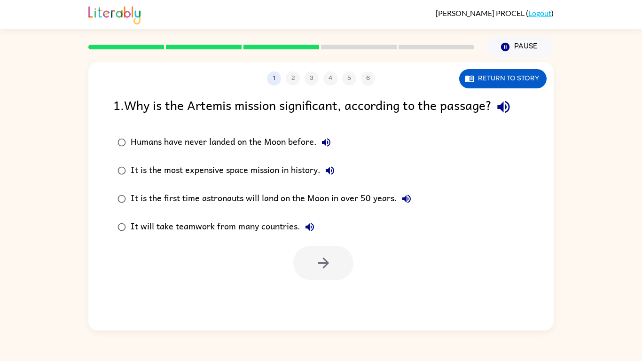
scroll to position [0, 0]
click at [483, 72] on button "Return to story" at bounding box center [502, 78] width 87 height 19
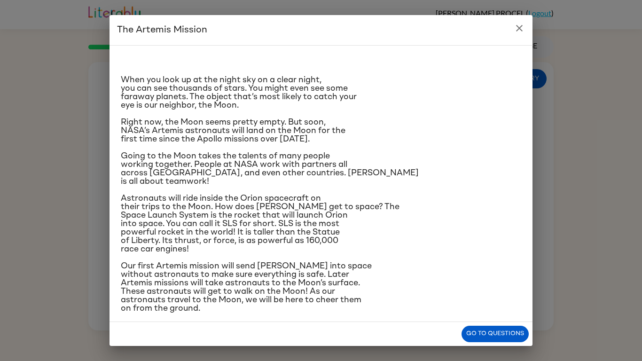
scroll to position [7, 0]
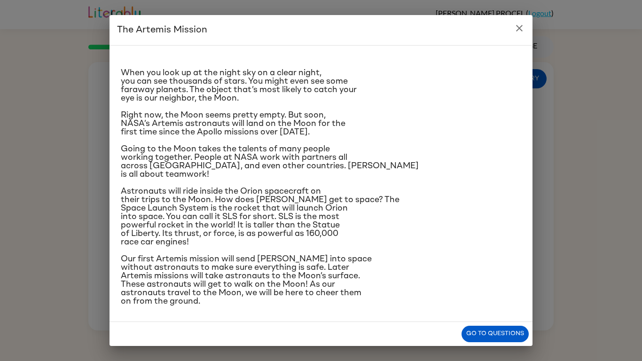
click at [525, 32] on button "close" at bounding box center [519, 28] width 19 height 19
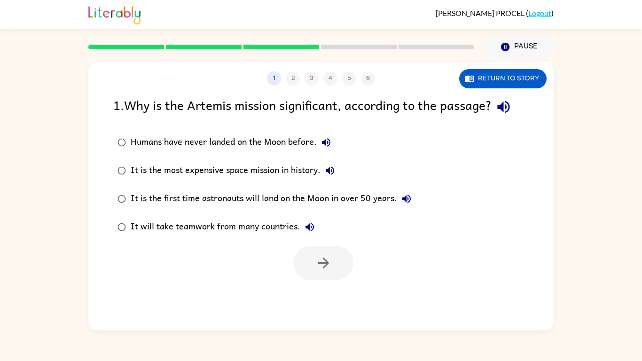
click at [392, 198] on div "It is the first time astronauts will land on the Moon in over 50 years." at bounding box center [273, 198] width 285 height 19
click at [341, 260] on button "button" at bounding box center [323, 263] width 60 height 34
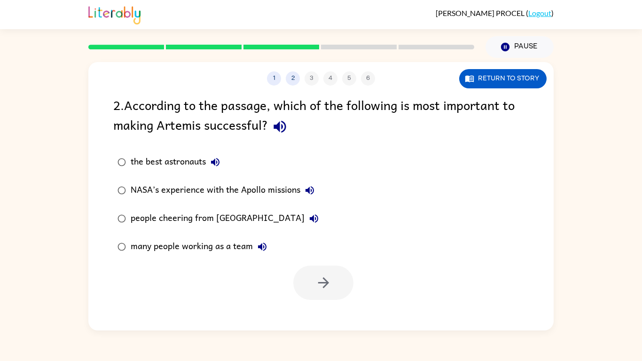
click at [151, 187] on div "NASA’s experience with the Apollo missions" at bounding box center [225, 190] width 188 height 19
click at [313, 184] on button "NASA’s experience with the Apollo missions" at bounding box center [309, 190] width 19 height 19
click at [307, 181] on button "NASA’s experience with the Apollo missions" at bounding box center [309, 190] width 19 height 19
click at [309, 189] on icon "button" at bounding box center [309, 190] width 8 height 8
click at [325, 289] on icon "button" at bounding box center [323, 282] width 16 height 16
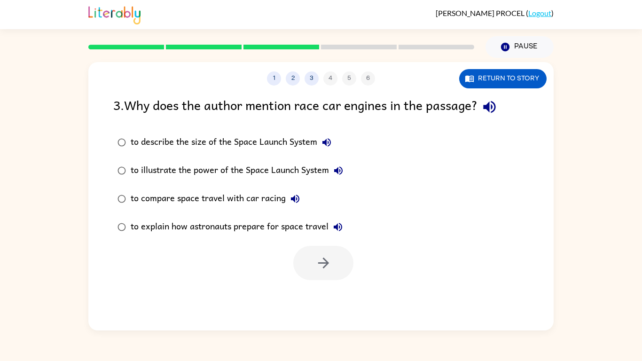
click at [214, 199] on div "to compare space travel with car racing" at bounding box center [218, 198] width 174 height 19
click at [220, 160] on label "to illustrate the power of the Space Launch System" at bounding box center [230, 170] width 244 height 28
click at [299, 267] on button "button" at bounding box center [323, 263] width 60 height 34
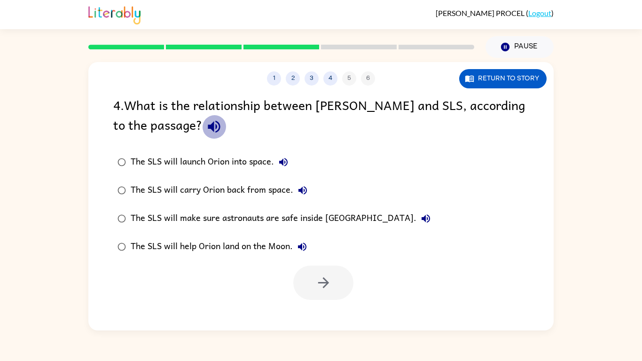
click at [206, 130] on icon "button" at bounding box center [214, 126] width 16 height 16
click at [284, 159] on icon "button" at bounding box center [283, 161] width 11 height 11
click at [252, 163] on div "The SLS will launch Orion into space." at bounding box center [212, 162] width 162 height 19
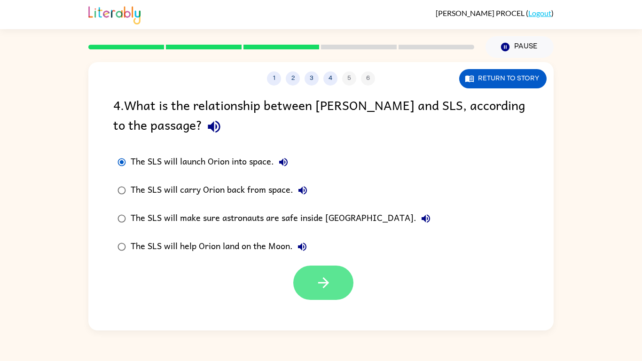
click at [315, 294] on button "button" at bounding box center [323, 283] width 60 height 34
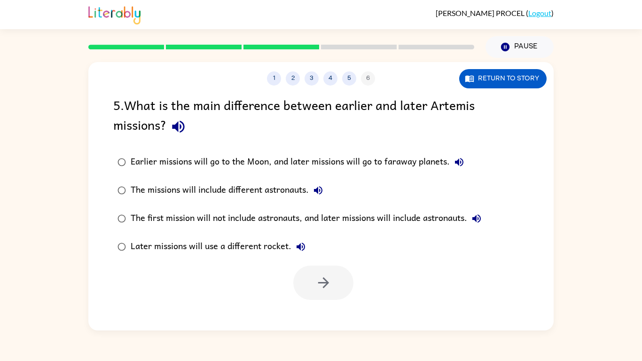
click at [169, 127] on button "button" at bounding box center [178, 127] width 24 height 24
click at [172, 226] on div "The first mission will not include astronauts, and later missions will include …" at bounding box center [308, 218] width 355 height 19
click at [316, 280] on icon "button" at bounding box center [323, 282] width 16 height 16
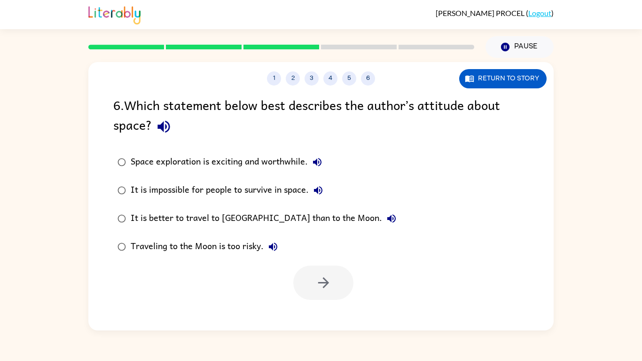
click at [316, 280] on div at bounding box center [323, 283] width 60 height 34
click at [161, 129] on icon "button" at bounding box center [163, 127] width 12 height 12
click at [171, 118] on button "button" at bounding box center [164, 127] width 24 height 24
click at [159, 134] on icon "button" at bounding box center [164, 126] width 16 height 16
click at [161, 128] on icon "button" at bounding box center [163, 127] width 12 height 12
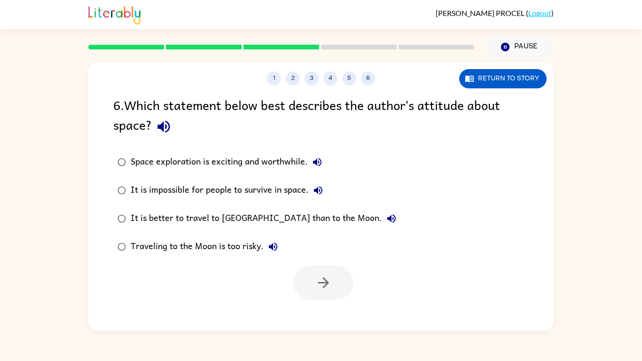
click at [173, 128] on button "button" at bounding box center [164, 127] width 24 height 24
click at [165, 129] on icon "button" at bounding box center [164, 126] width 16 height 16
click at [166, 130] on icon "button" at bounding box center [164, 126] width 16 height 16
click at [187, 168] on div "Space exploration is exciting and worthwhile." at bounding box center [229, 162] width 196 height 19
click at [200, 187] on div "It is impossible for people to survive in space." at bounding box center [229, 190] width 197 height 19
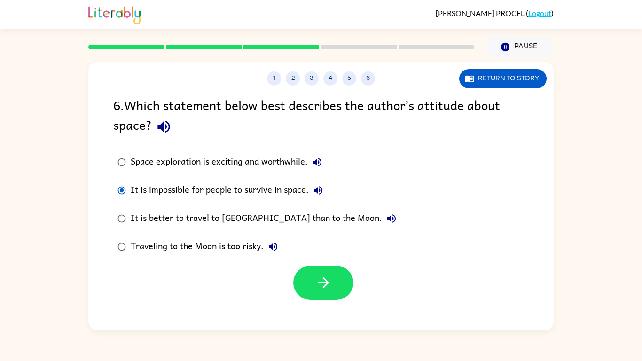
click at [207, 215] on div "It is better to travel to Mars than to the Moon." at bounding box center [266, 218] width 270 height 19
click at [218, 248] on div "Traveling to the Moon is too risky." at bounding box center [207, 246] width 152 height 19
click at [233, 171] on div "Space exploration is exciting and worthwhile." at bounding box center [229, 162] width 196 height 19
click at [311, 297] on button "button" at bounding box center [323, 283] width 60 height 34
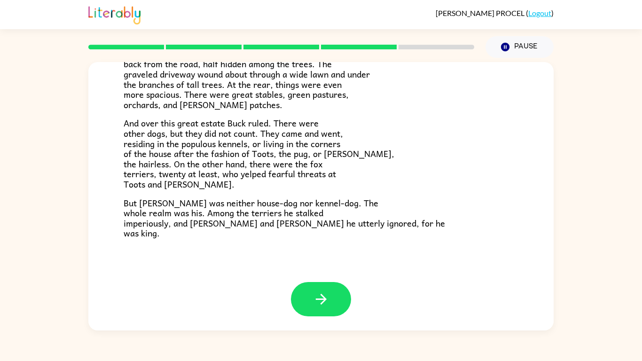
scroll to position [180, 0]
click at [383, 212] on p "But Buck was neither house-dog nor kennel-dog. The whole realm was his. Among t…" at bounding box center [321, 218] width 395 height 40
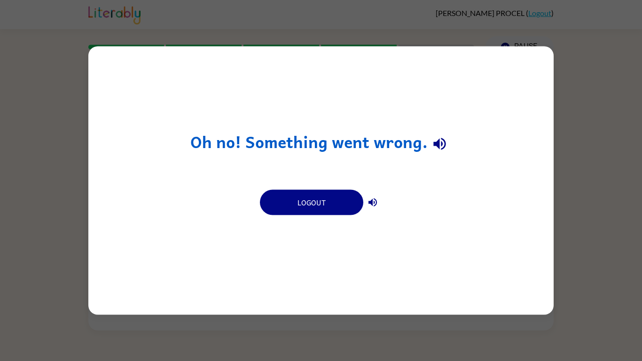
scroll to position [0, 0]
click at [315, 199] on button "Logout" at bounding box center [311, 202] width 103 height 25
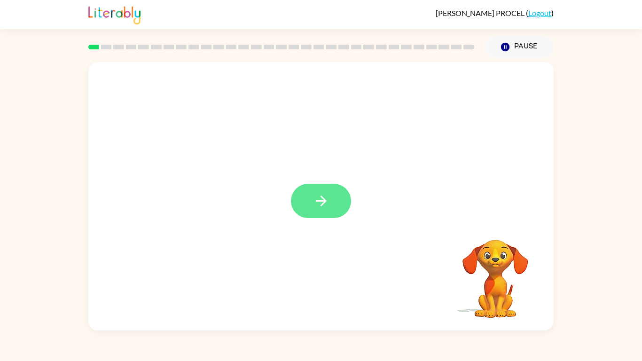
click at [343, 203] on button "button" at bounding box center [321, 201] width 60 height 34
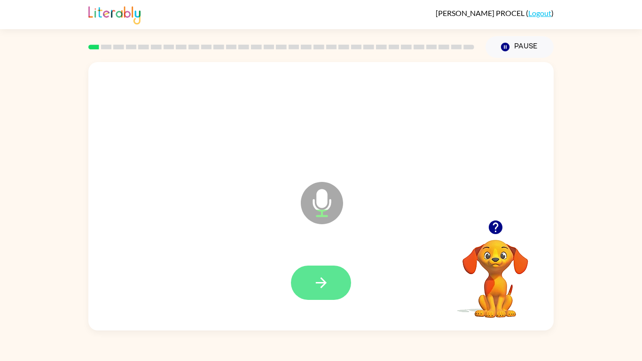
click at [315, 279] on icon "button" at bounding box center [321, 282] width 16 height 16
click at [314, 281] on icon "button" at bounding box center [321, 282] width 16 height 16
click at [330, 280] on button "button" at bounding box center [321, 283] width 60 height 34
click at [491, 228] on icon "button" at bounding box center [495, 227] width 14 height 14
click at [496, 233] on icon "button" at bounding box center [495, 227] width 14 height 14
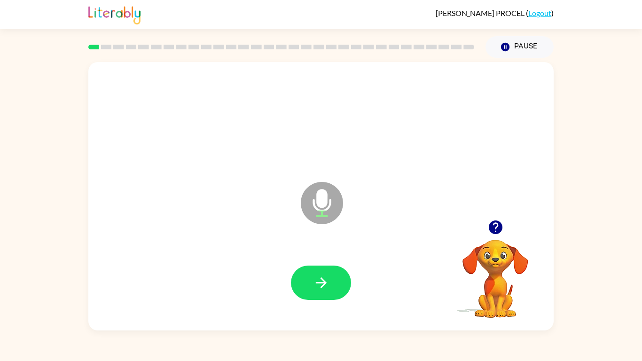
click at [500, 230] on icon "button" at bounding box center [495, 227] width 14 height 14
click at [325, 284] on icon "button" at bounding box center [320, 282] width 11 height 11
click at [329, 281] on button "button" at bounding box center [321, 283] width 60 height 34
click at [494, 227] on icon "button" at bounding box center [495, 227] width 14 height 14
click at [299, 283] on button "button" at bounding box center [321, 283] width 60 height 34
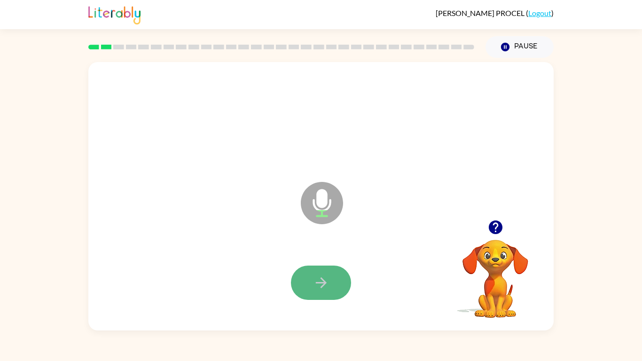
click at [305, 281] on button "button" at bounding box center [321, 283] width 60 height 34
click at [312, 284] on button "button" at bounding box center [321, 283] width 60 height 34
click at [327, 275] on icon "button" at bounding box center [321, 282] width 16 height 16
click at [493, 229] on icon "button" at bounding box center [495, 227] width 14 height 14
click at [323, 287] on icon "button" at bounding box center [321, 282] width 16 height 16
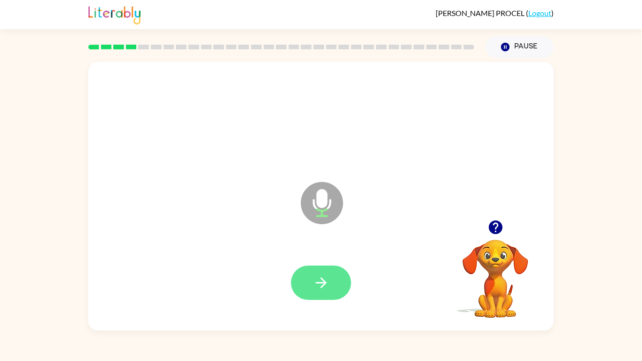
click at [329, 285] on icon "button" at bounding box center [321, 282] width 16 height 16
click at [501, 237] on button "button" at bounding box center [496, 227] width 24 height 24
click at [486, 236] on div at bounding box center [495, 227] width 94 height 24
click at [506, 232] on button "button" at bounding box center [496, 227] width 24 height 24
click at [337, 281] on button "button" at bounding box center [321, 283] width 60 height 34
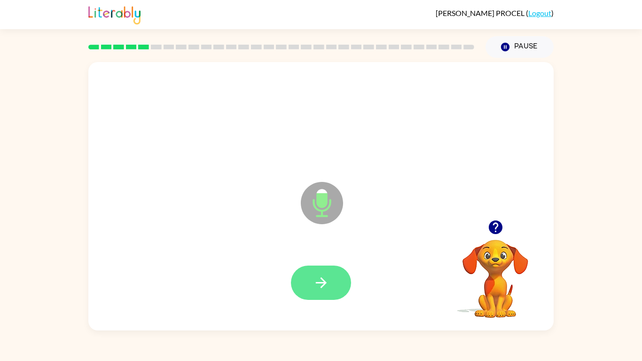
click at [332, 282] on button "button" at bounding box center [321, 283] width 60 height 34
click at [504, 226] on button "button" at bounding box center [496, 227] width 24 height 24
click at [336, 285] on button "button" at bounding box center [321, 283] width 60 height 34
click at [334, 286] on button "button" at bounding box center [321, 283] width 60 height 34
click at [497, 227] on icon "button" at bounding box center [495, 227] width 16 height 16
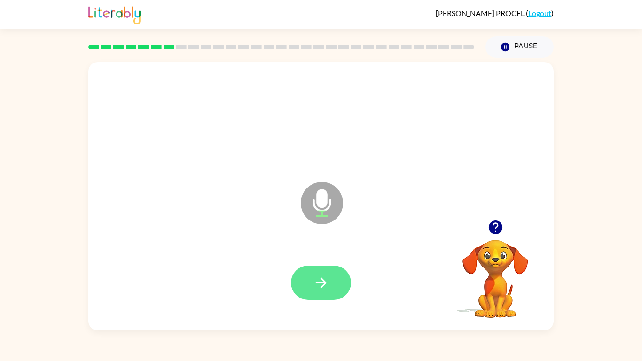
click at [340, 281] on button "button" at bounding box center [321, 283] width 60 height 34
click at [324, 266] on button "button" at bounding box center [321, 283] width 60 height 34
click at [506, 218] on div at bounding box center [495, 227] width 94 height 24
click at [500, 230] on icon "button" at bounding box center [495, 227] width 14 height 14
click at [317, 285] on icon "button" at bounding box center [321, 282] width 16 height 16
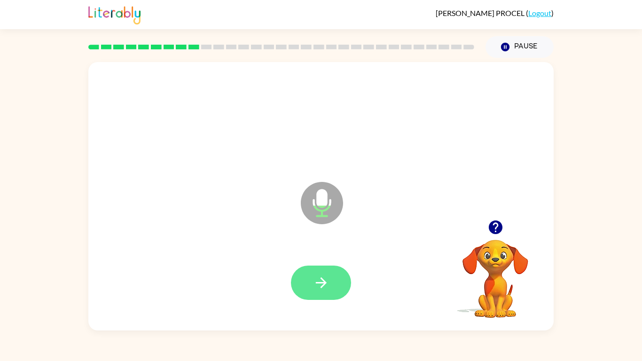
click at [323, 279] on icon "button" at bounding box center [320, 282] width 11 height 11
click at [482, 238] on div at bounding box center [495, 227] width 94 height 24
click at [495, 232] on icon "button" at bounding box center [495, 227] width 14 height 14
click at [493, 225] on video "Your browser must support playing .mp4 files to use Literably. Please try using…" at bounding box center [495, 272] width 94 height 94
click at [488, 235] on video "Your browser must support playing .mp4 files to use Literably. Please try using…" at bounding box center [495, 272] width 94 height 94
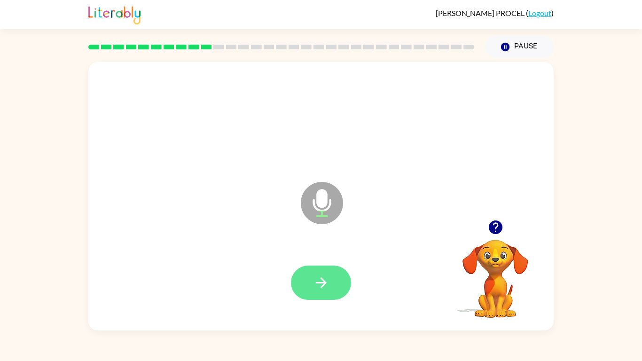
click at [343, 285] on button "button" at bounding box center [321, 283] width 60 height 34
click at [318, 275] on icon "button" at bounding box center [321, 282] width 16 height 16
click at [488, 240] on video "Your browser must support playing .mp4 files to use Literably. Please try using…" at bounding box center [495, 272] width 94 height 94
click at [501, 226] on icon "button" at bounding box center [495, 227] width 14 height 14
click at [573, 243] on div "Microphone The Microphone is here when it is your turn to talk Your browser mus…" at bounding box center [321, 194] width 642 height 273
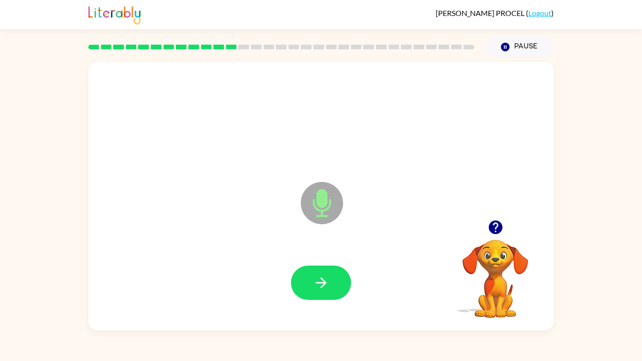
click at [494, 232] on icon "button" at bounding box center [495, 227] width 14 height 14
click at [506, 227] on button "button" at bounding box center [496, 227] width 24 height 24
click at [323, 282] on icon "button" at bounding box center [320, 282] width 11 height 11
click at [329, 283] on button "button" at bounding box center [321, 283] width 60 height 34
click at [495, 220] on icon "button" at bounding box center [495, 227] width 16 height 16
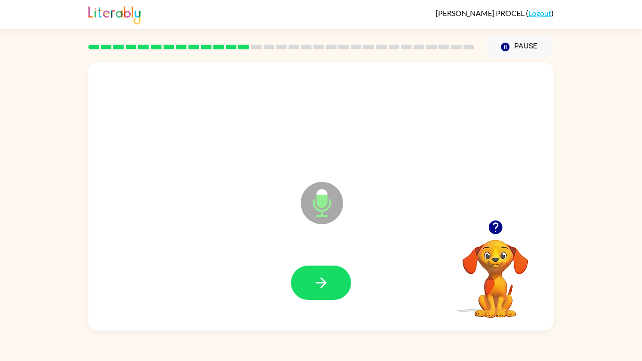
click at [495, 227] on icon "button" at bounding box center [495, 227] width 14 height 14
click at [328, 288] on icon "button" at bounding box center [321, 282] width 16 height 16
click at [328, 281] on icon "button" at bounding box center [321, 282] width 16 height 16
click at [333, 283] on button "button" at bounding box center [321, 283] width 60 height 34
click at [336, 285] on button "button" at bounding box center [321, 283] width 60 height 34
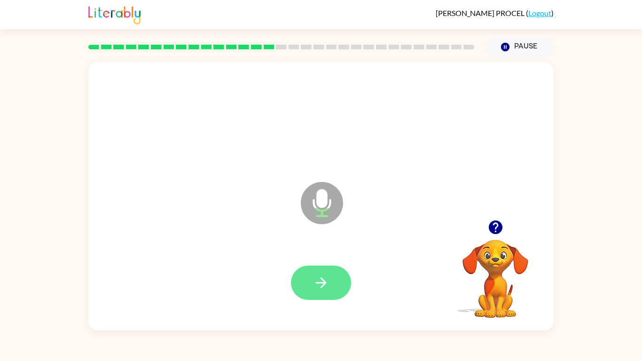
click at [329, 284] on icon "button" at bounding box center [321, 282] width 16 height 16
click at [340, 285] on button "button" at bounding box center [321, 283] width 60 height 34
click at [317, 293] on button "button" at bounding box center [321, 283] width 60 height 34
click at [319, 285] on icon "button" at bounding box center [321, 282] width 16 height 16
click at [500, 234] on icon "button" at bounding box center [495, 227] width 16 height 16
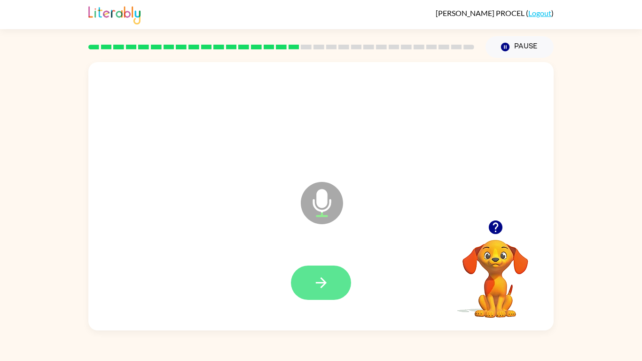
click at [320, 285] on icon "button" at bounding box center [321, 282] width 16 height 16
click at [350, 281] on button "button" at bounding box center [321, 283] width 60 height 34
click at [332, 291] on button "button" at bounding box center [321, 283] width 60 height 34
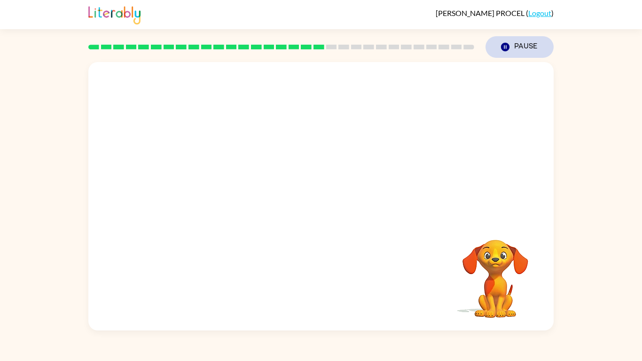
click at [506, 43] on icon "button" at bounding box center [505, 47] width 8 height 8
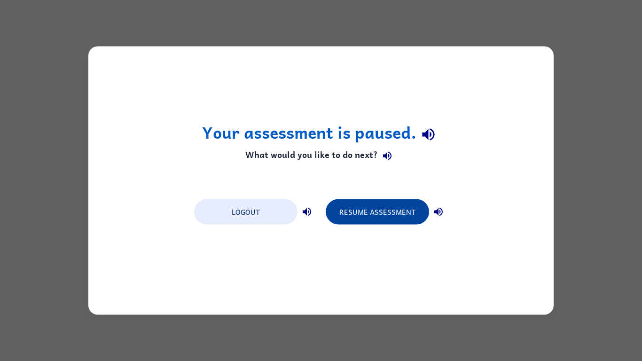
click at [384, 219] on button "Resume Assessment" at bounding box center [377, 211] width 103 height 25
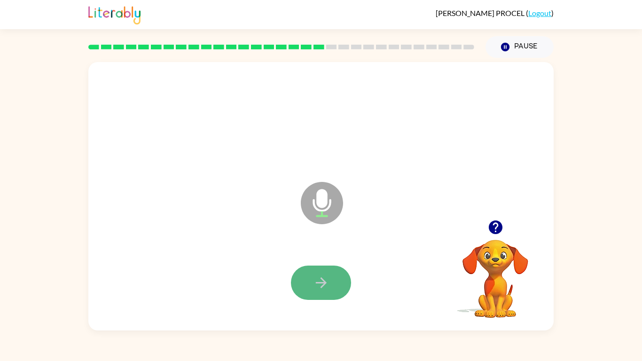
click at [312, 292] on button "button" at bounding box center [321, 283] width 60 height 34
click at [494, 228] on icon "button" at bounding box center [495, 227] width 14 height 14
click at [497, 224] on icon "button" at bounding box center [495, 227] width 16 height 16
click at [309, 300] on div at bounding box center [321, 282] width 446 height 77
click at [328, 264] on div at bounding box center [321, 282] width 446 height 77
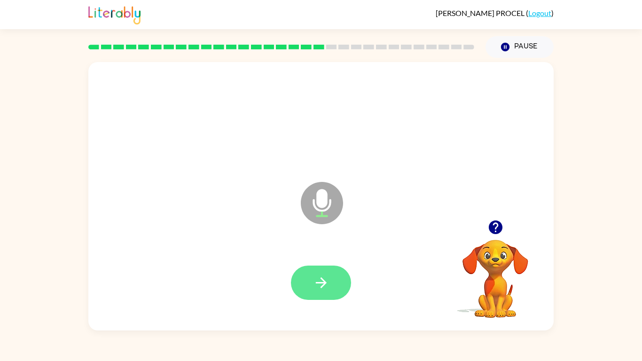
click at [320, 276] on icon "button" at bounding box center [321, 282] width 16 height 16
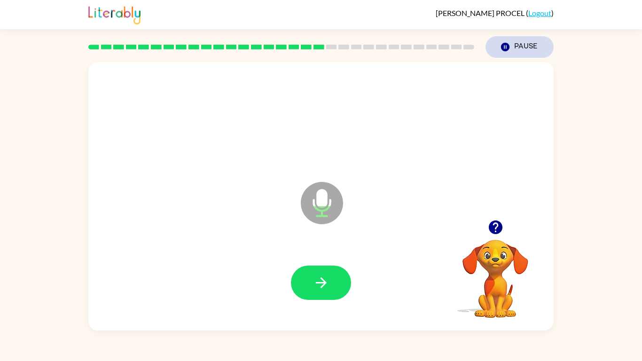
click at [507, 44] on icon "button" at bounding box center [505, 47] width 8 height 8
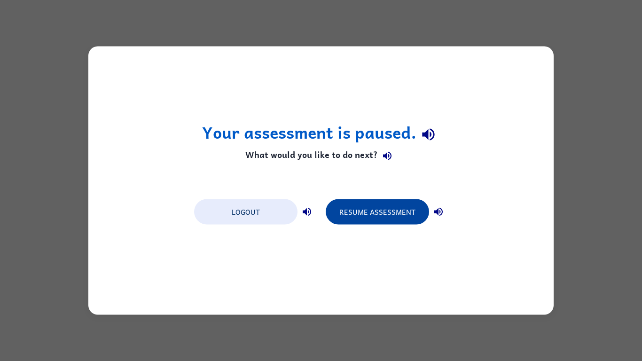
click at [380, 218] on button "Resume Assessment" at bounding box center [377, 211] width 103 height 25
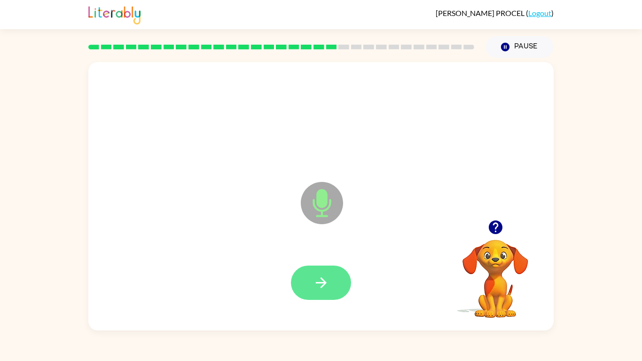
click at [350, 279] on button "button" at bounding box center [321, 283] width 60 height 34
click at [484, 218] on div at bounding box center [495, 227] width 94 height 24
click at [493, 232] on icon "button" at bounding box center [495, 227] width 14 height 14
click at [323, 294] on button "button" at bounding box center [321, 283] width 60 height 34
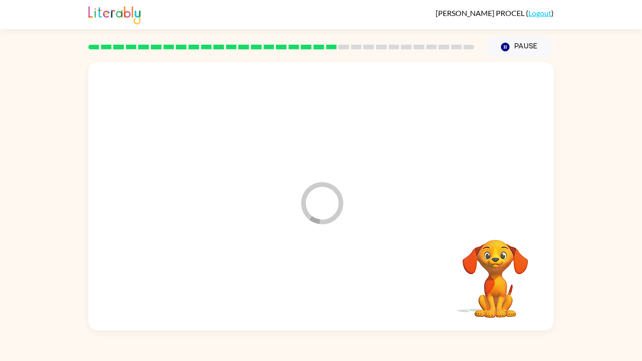
click at [372, 229] on div "Loader Your response is being sent to our graders" at bounding box center [320, 196] width 465 height 268
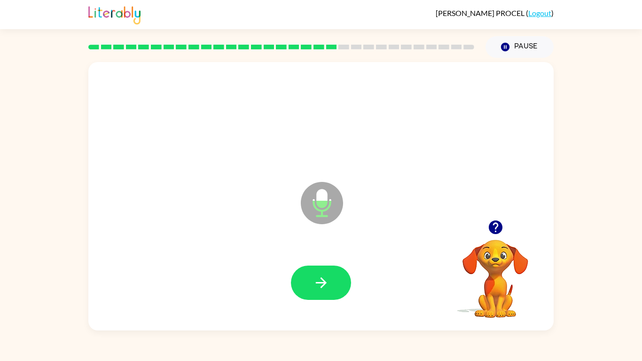
click at [497, 230] on icon "button" at bounding box center [495, 227] width 14 height 14
click at [328, 294] on button "button" at bounding box center [321, 283] width 60 height 34
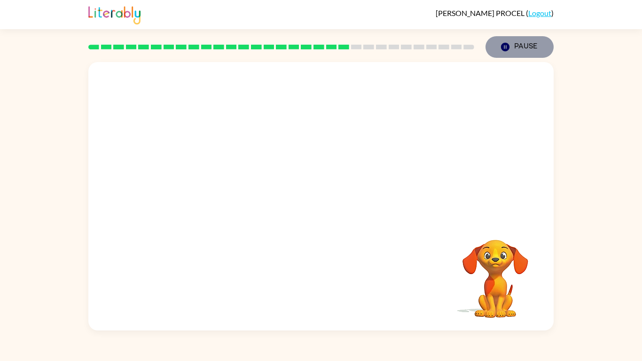
click at [514, 46] on button "Pause Pause" at bounding box center [519, 47] width 68 height 22
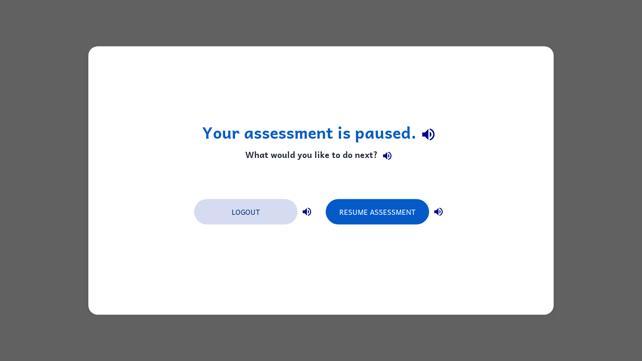
click at [255, 221] on button "Logout" at bounding box center [245, 211] width 103 height 25
